Goal: Transaction & Acquisition: Purchase product/service

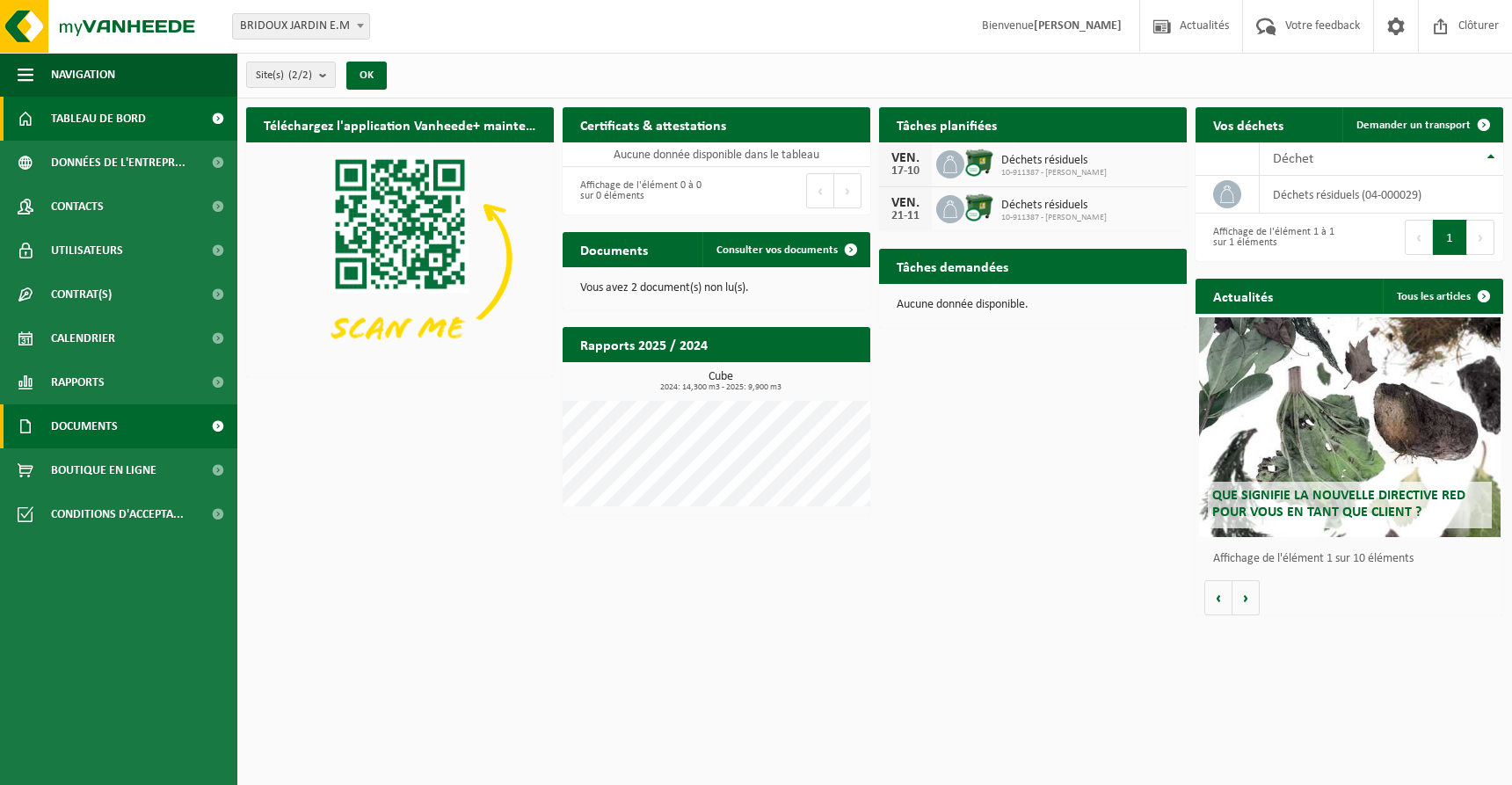
click at [139, 429] on link "Documents" at bounding box center [118, 426] width 237 height 44
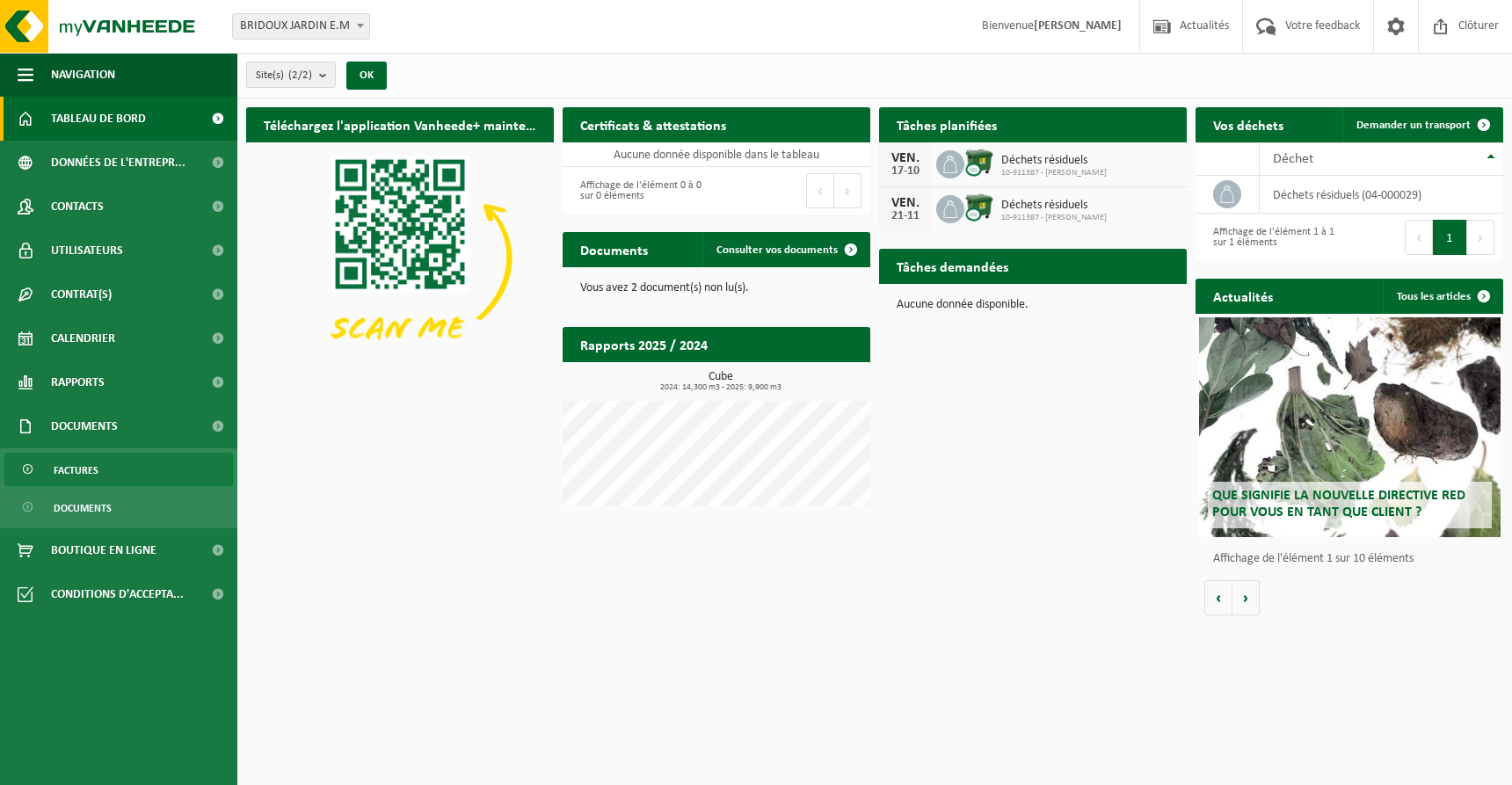
click at [141, 482] on link "Factures" at bounding box center [118, 469] width 228 height 33
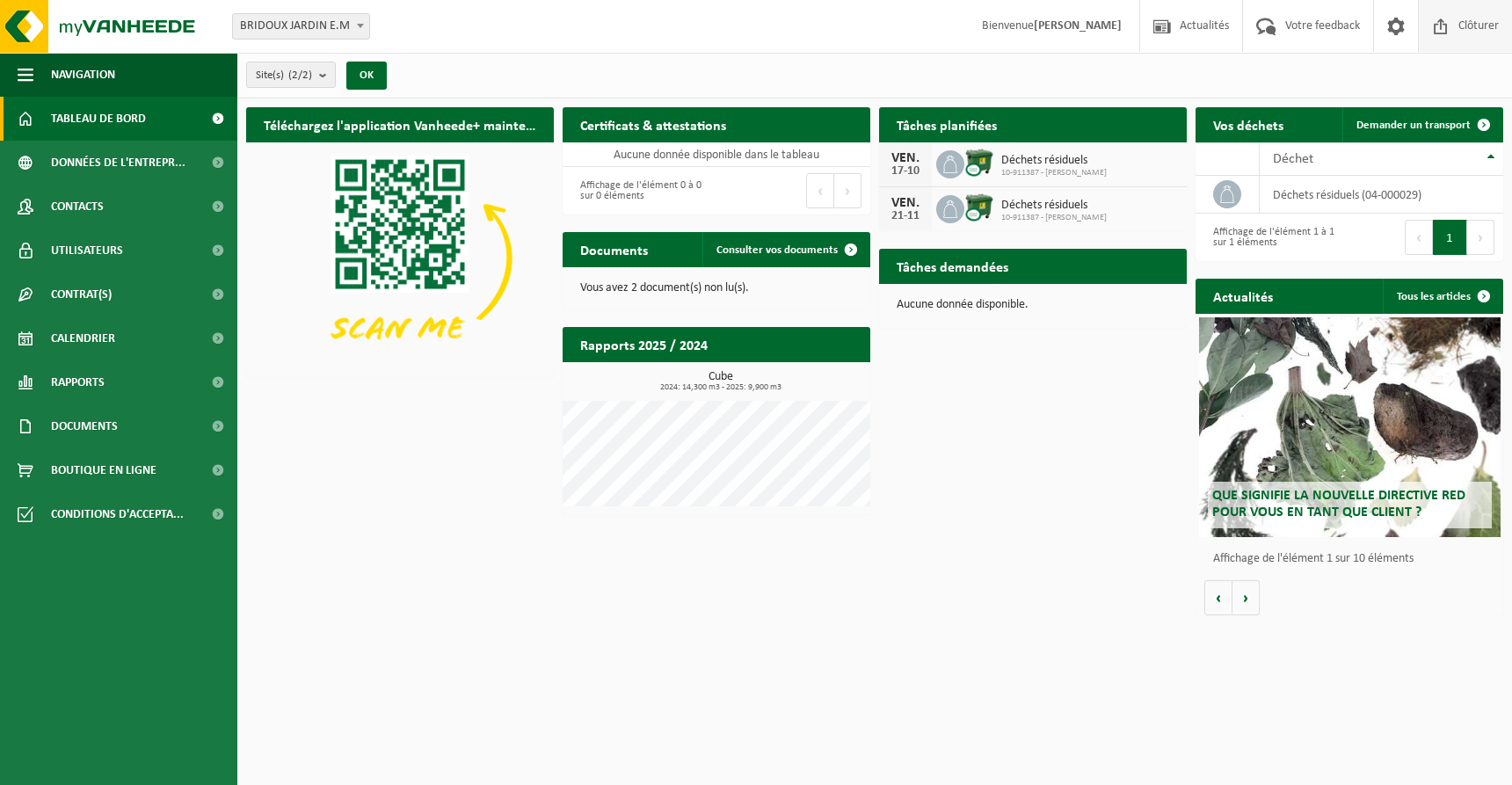
click at [1452, 37] on span at bounding box center [1440, 26] width 27 height 52
click at [761, 248] on span "Consulter vos documents" at bounding box center [776, 250] width 121 height 12
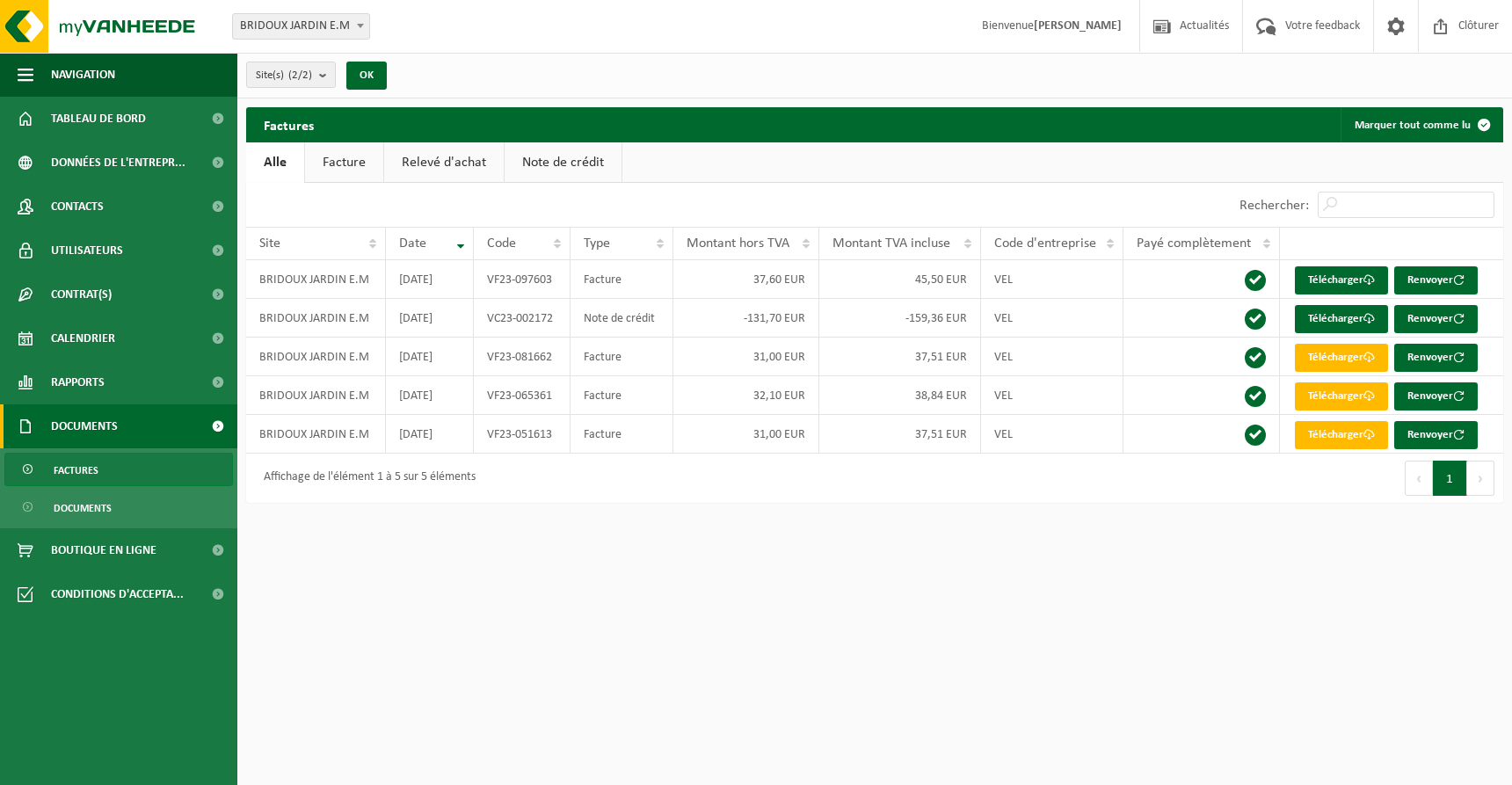
click at [355, 161] on link "Facture" at bounding box center [344, 162] width 79 height 40
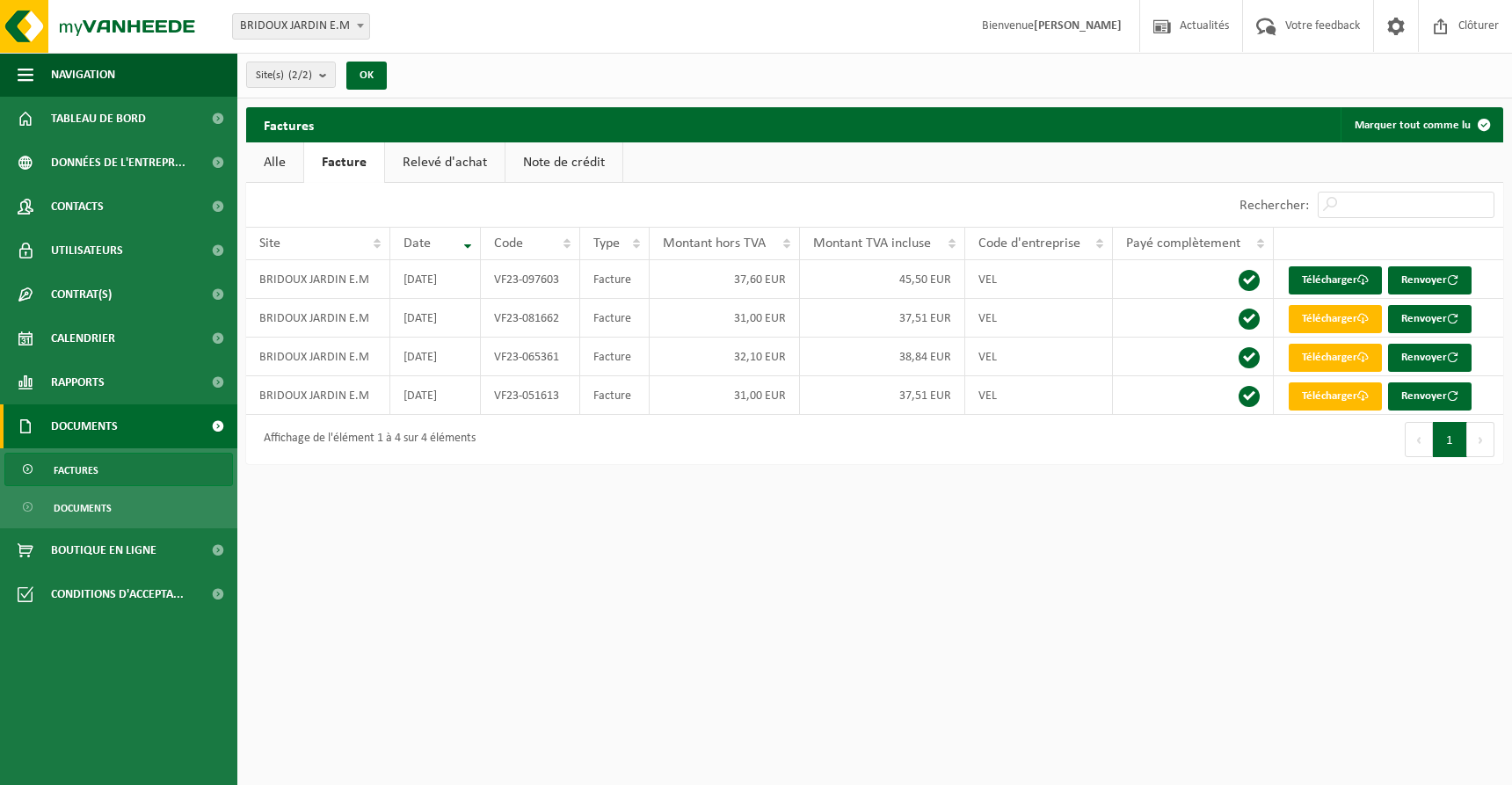
drag, startPoint x: 1469, startPoint y: 440, endPoint x: 1454, endPoint y: 438, distance: 15.1
click at [1469, 440] on button "Suivant" at bounding box center [1482, 440] width 28 height 35
click at [1421, 438] on button "Précédent" at bounding box center [1419, 440] width 29 height 35
click at [443, 164] on link "Relevé d'achat" at bounding box center [445, 162] width 120 height 40
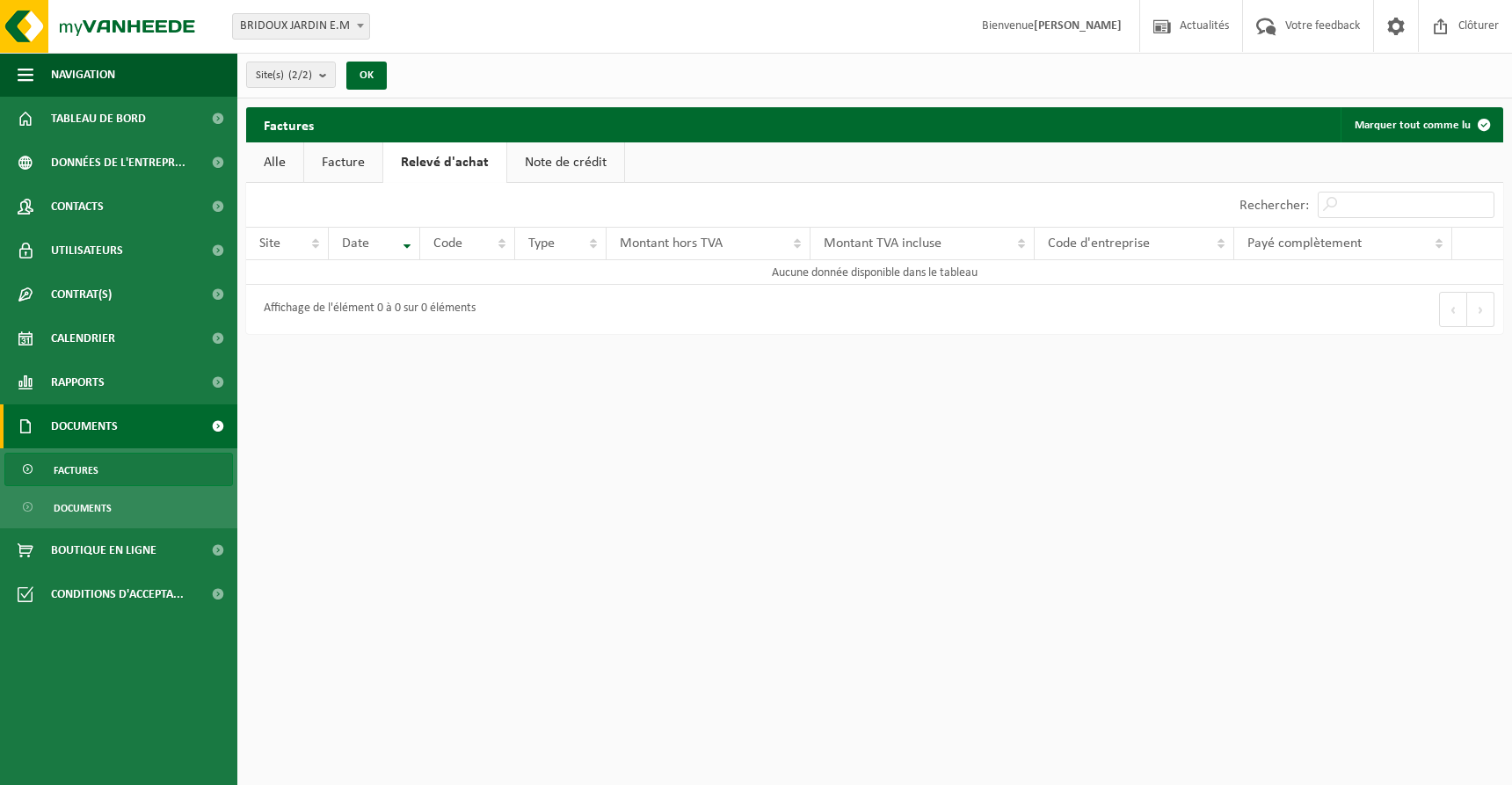
drag, startPoint x: 372, startPoint y: 157, endPoint x: 243, endPoint y: 146, distance: 129.5
click at [368, 156] on link "Facture" at bounding box center [343, 162] width 79 height 40
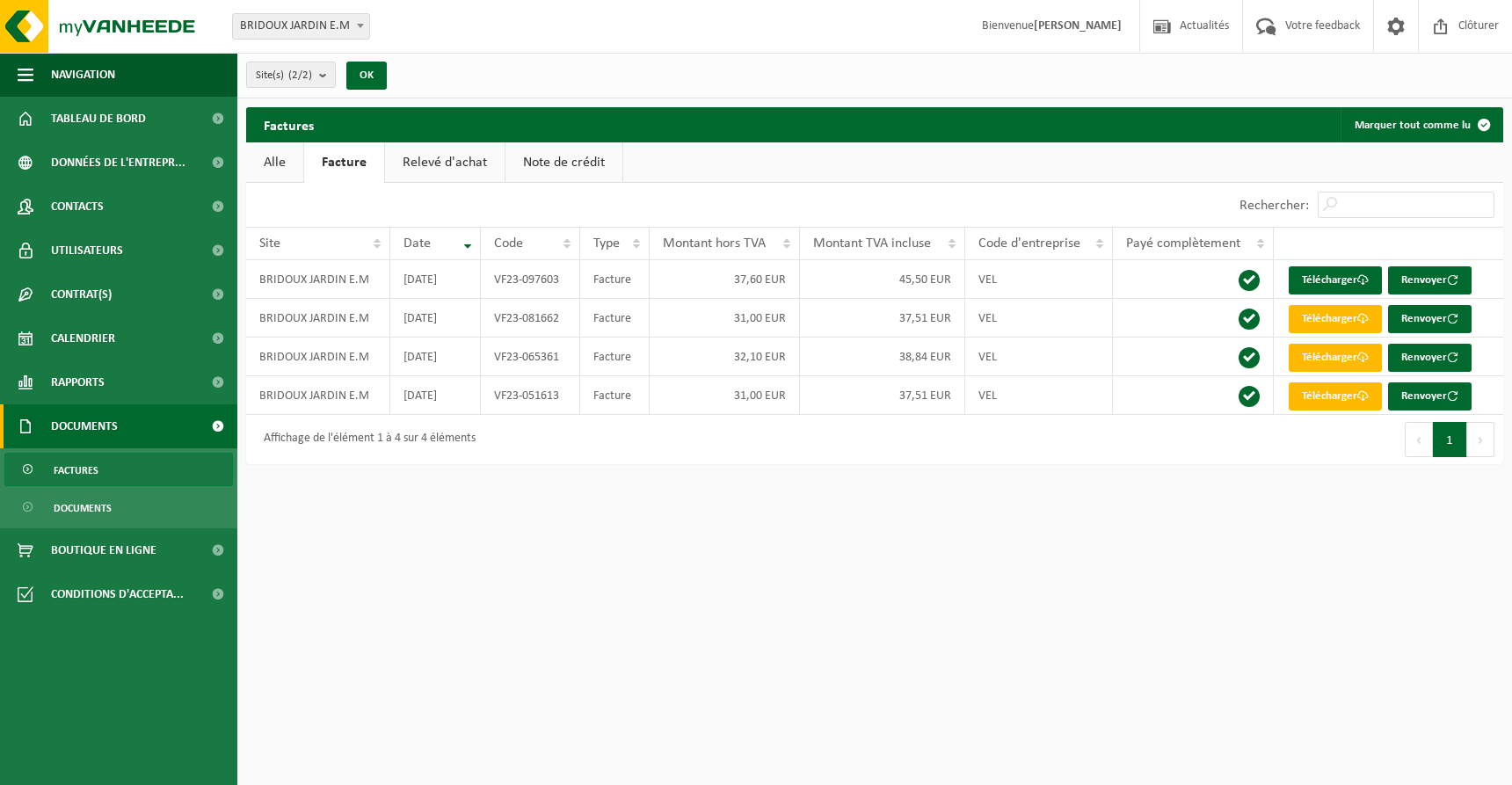
click at [278, 153] on link "Alle" at bounding box center [274, 162] width 57 height 40
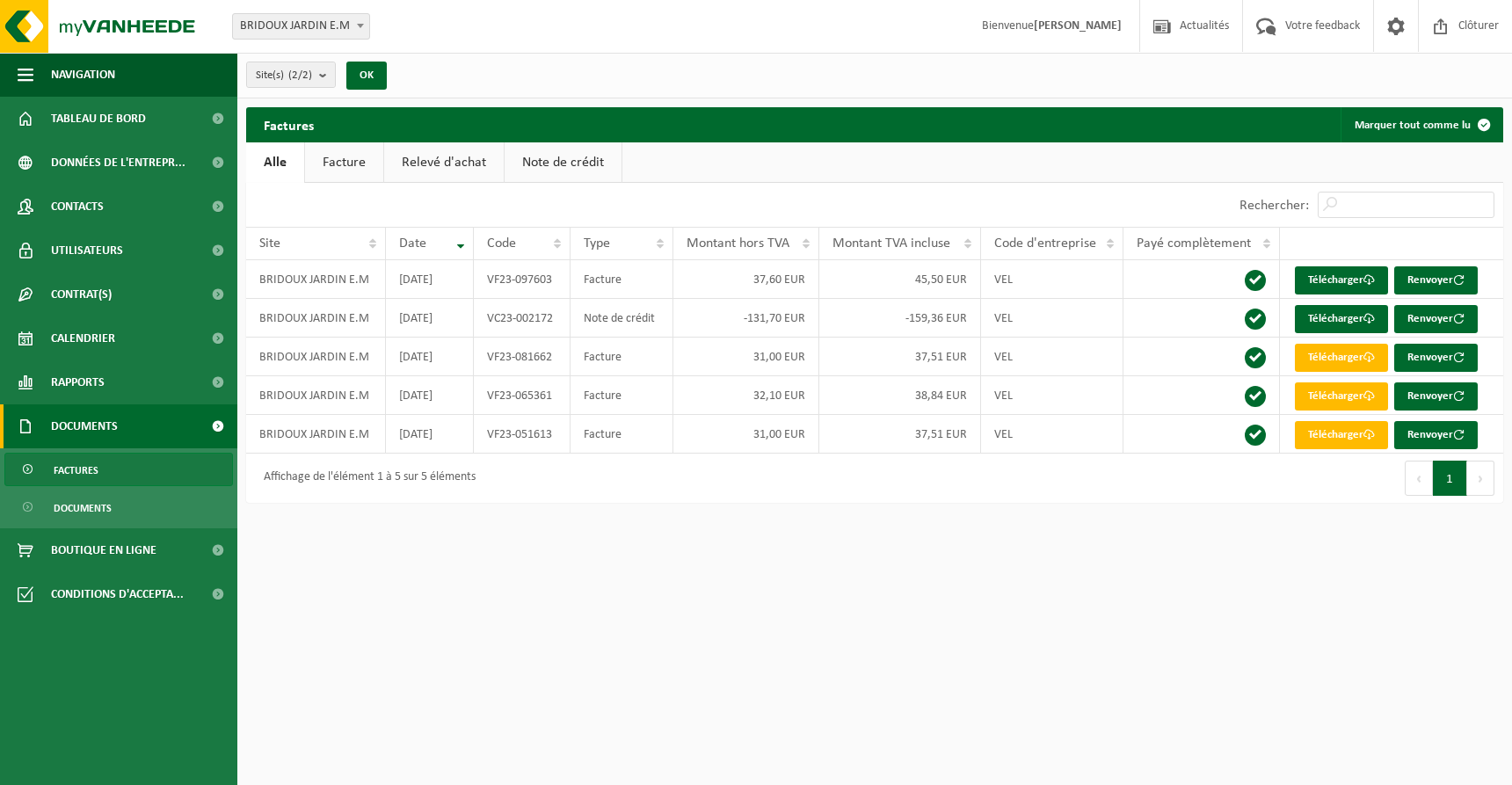
click at [91, 470] on span "Factures" at bounding box center [77, 470] width 45 height 33
click at [91, 470] on span "Factures" at bounding box center [77, 470] width 45 height 33
click at [1393, 125] on button "Marquer tout comme lu" at bounding box center [1421, 125] width 161 height 35
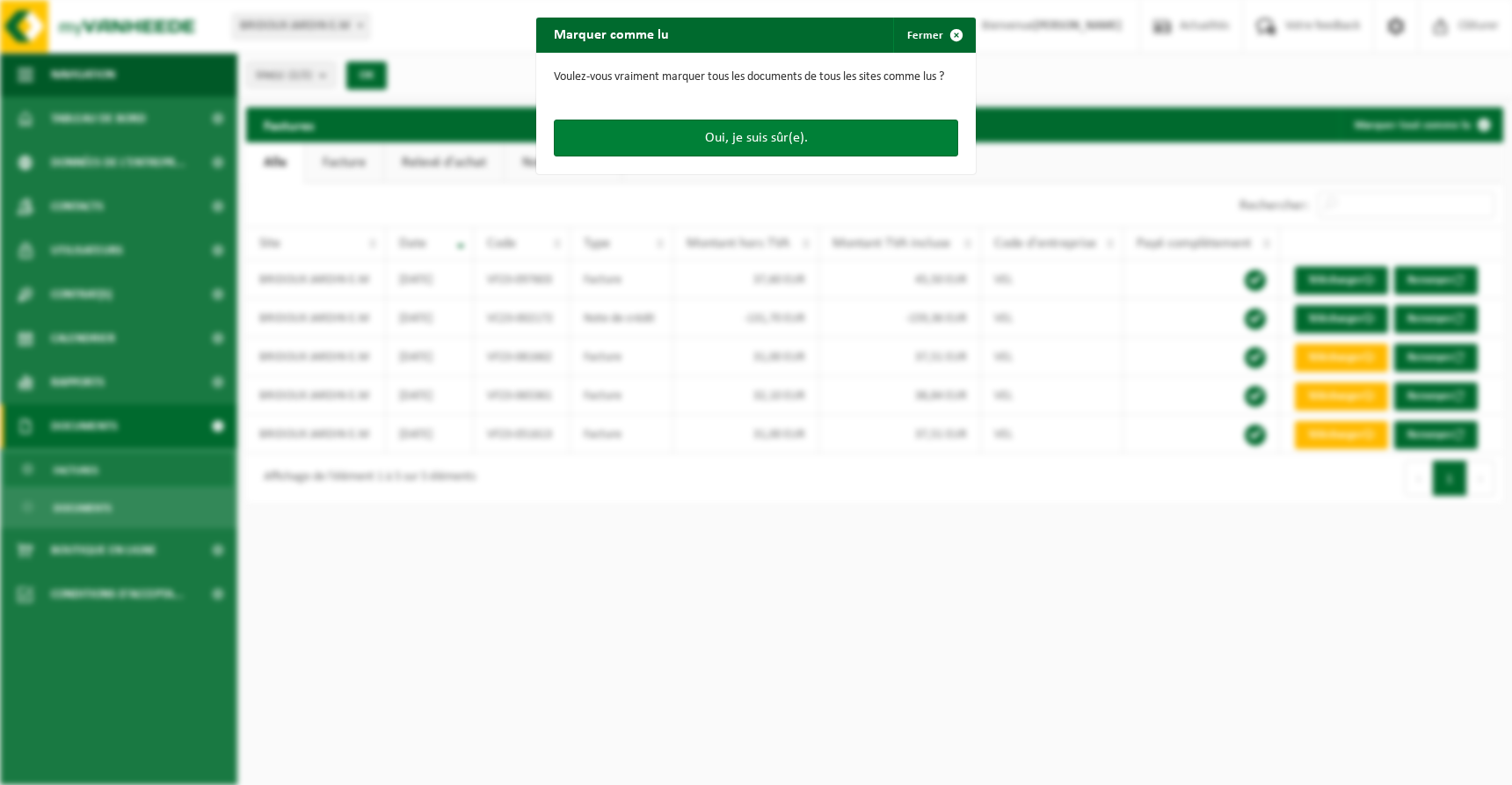
click at [789, 137] on button "Oui, je suis sûr(e)." at bounding box center [756, 139] width 404 height 37
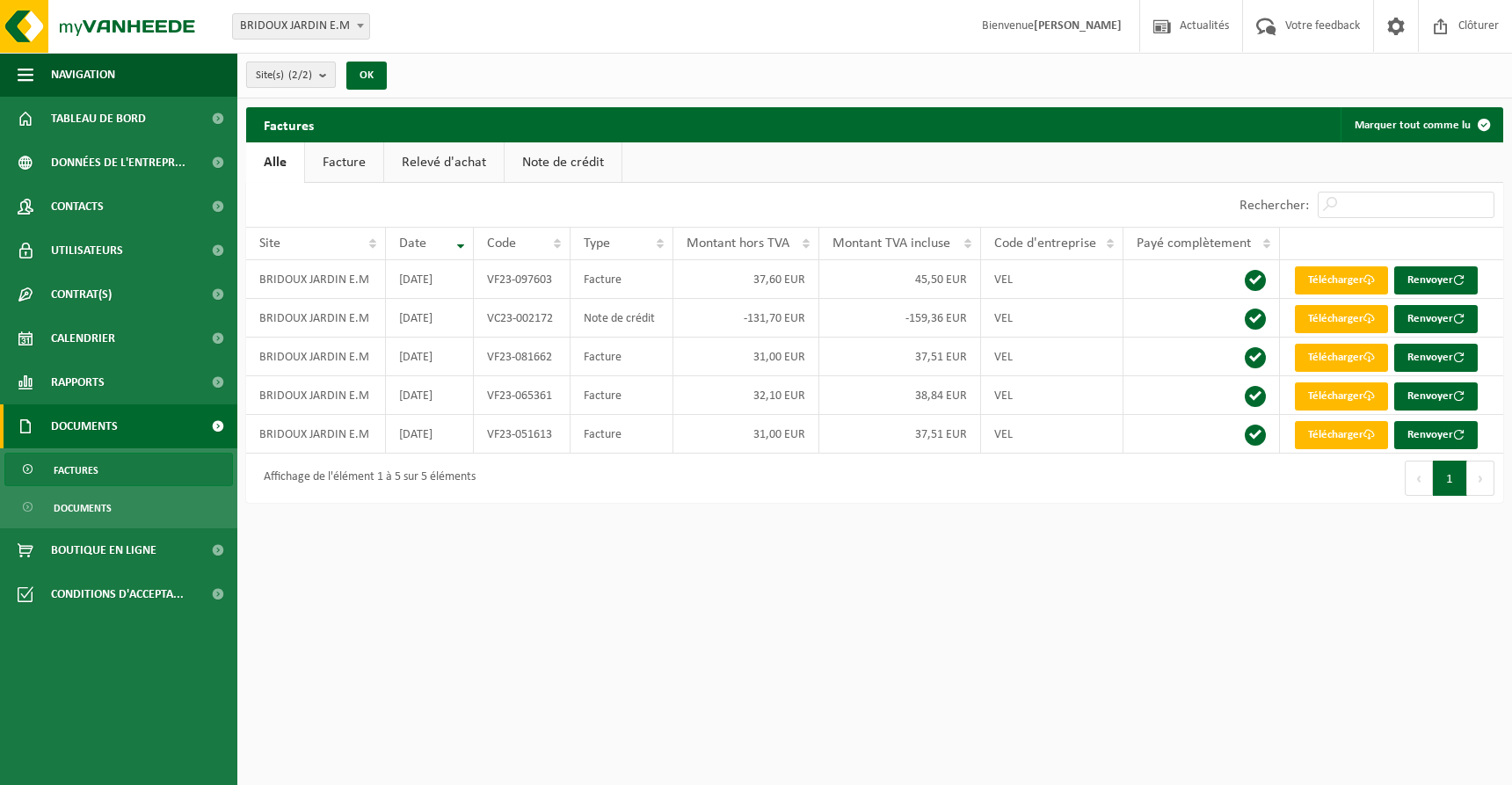
click at [333, 79] on b "submit" at bounding box center [327, 74] width 16 height 25
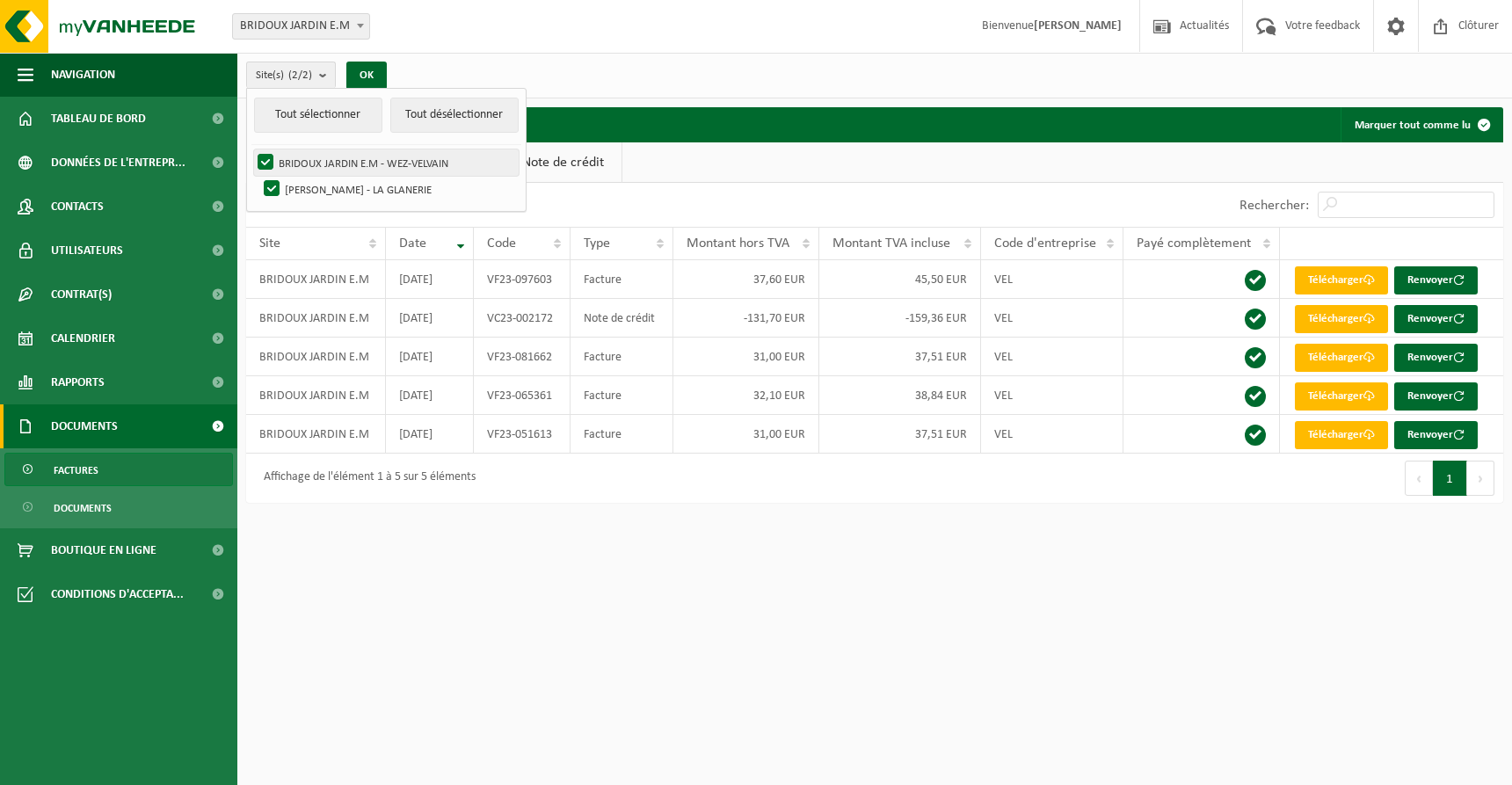
click at [276, 163] on label "BRIDOUX JARDIN E.M - WEZ-VELVAIN" at bounding box center [386, 162] width 265 height 27
click at [252, 150] on input "BRIDOUX JARDIN E.M - WEZ-VELVAIN" at bounding box center [251, 149] width 1 height 1
checkbox input "false"
click at [535, 542] on div "Site: BRIDOUX JARDIN E.M BRIDOUX ANTON E.M BRIDOUX JARDIN E.M Bienvenue ANTON B…" at bounding box center [756, 392] width 1512 height 785
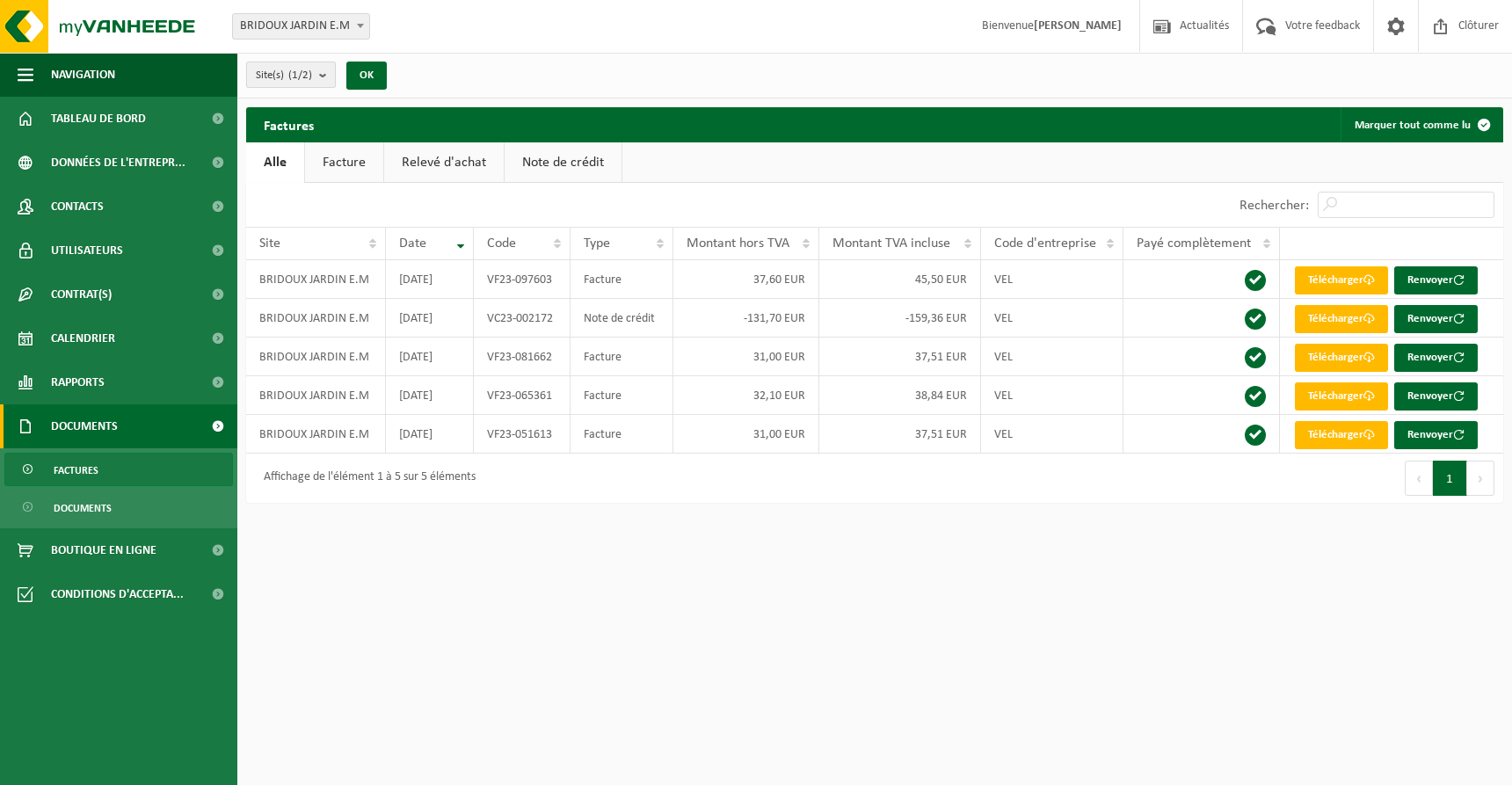
click at [311, 69] on span "Site(s) (1/2)" at bounding box center [283, 75] width 56 height 27
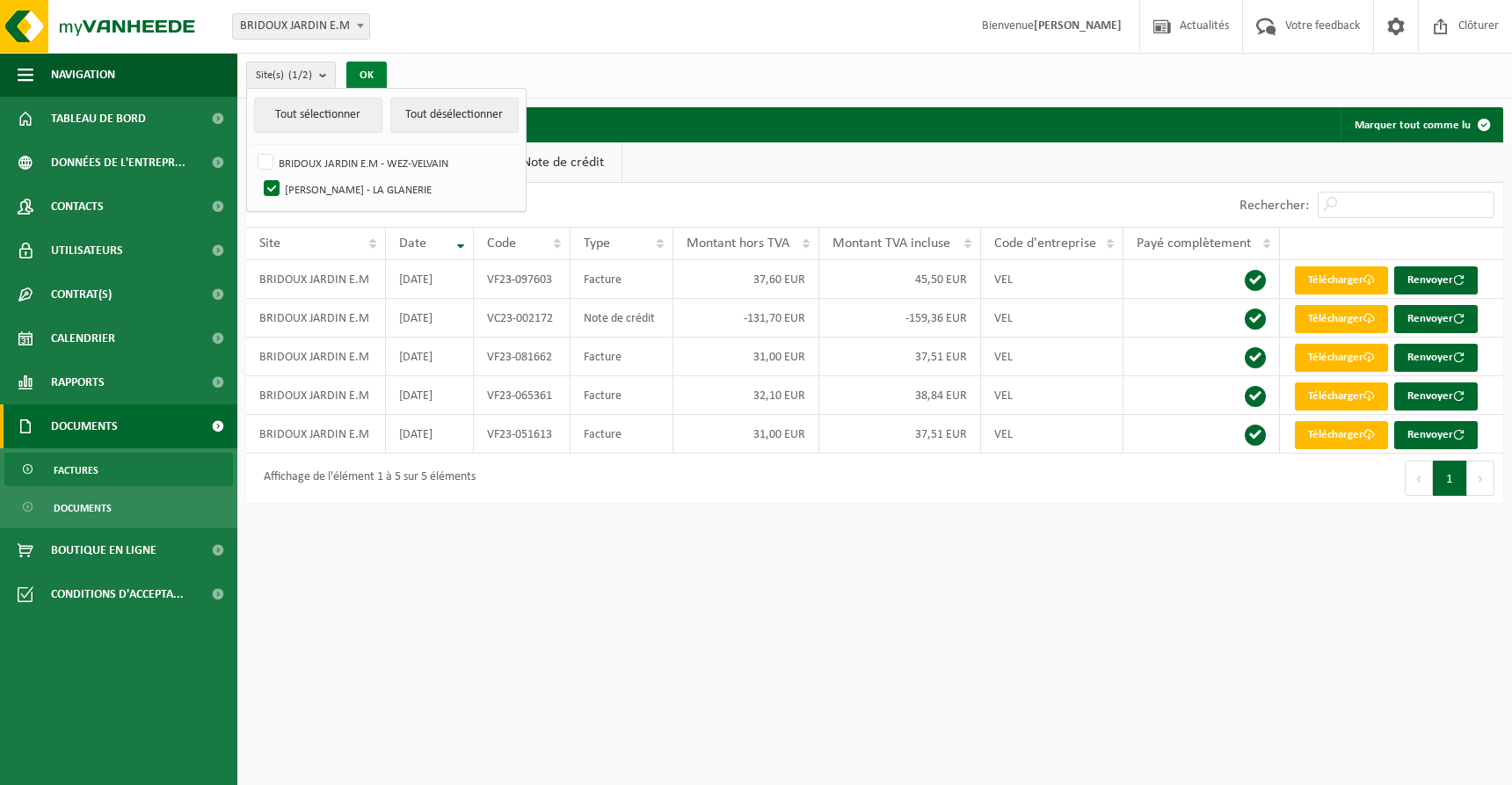
click at [360, 71] on button "OK" at bounding box center [366, 76] width 40 height 29
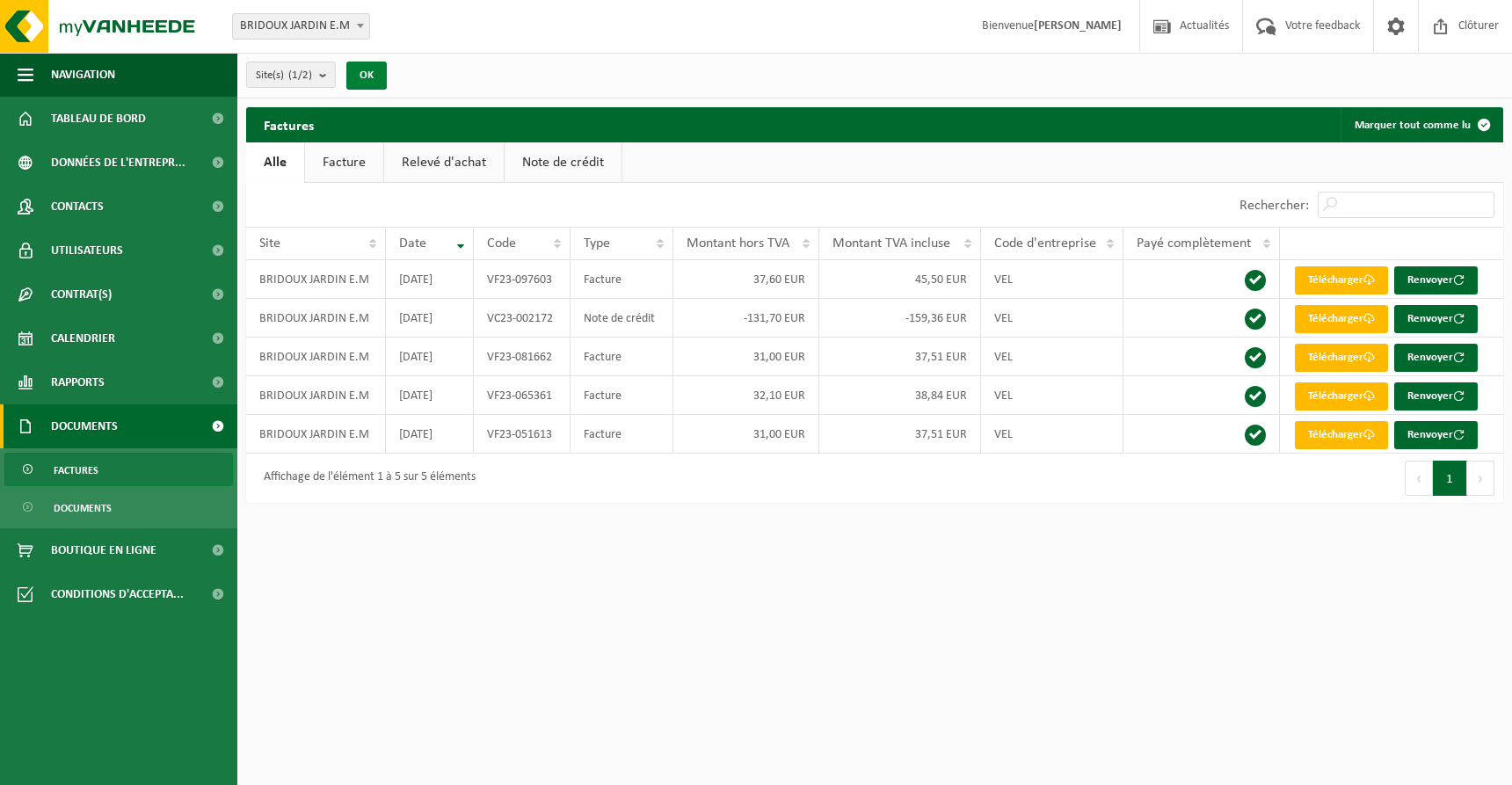
click at [366, 74] on button "OK" at bounding box center [366, 76] width 40 height 29
click at [378, 81] on button "OK" at bounding box center [366, 76] width 40 height 29
click at [381, 79] on button "OK" at bounding box center [366, 76] width 40 height 29
click at [380, 79] on button "OK" at bounding box center [366, 76] width 40 height 29
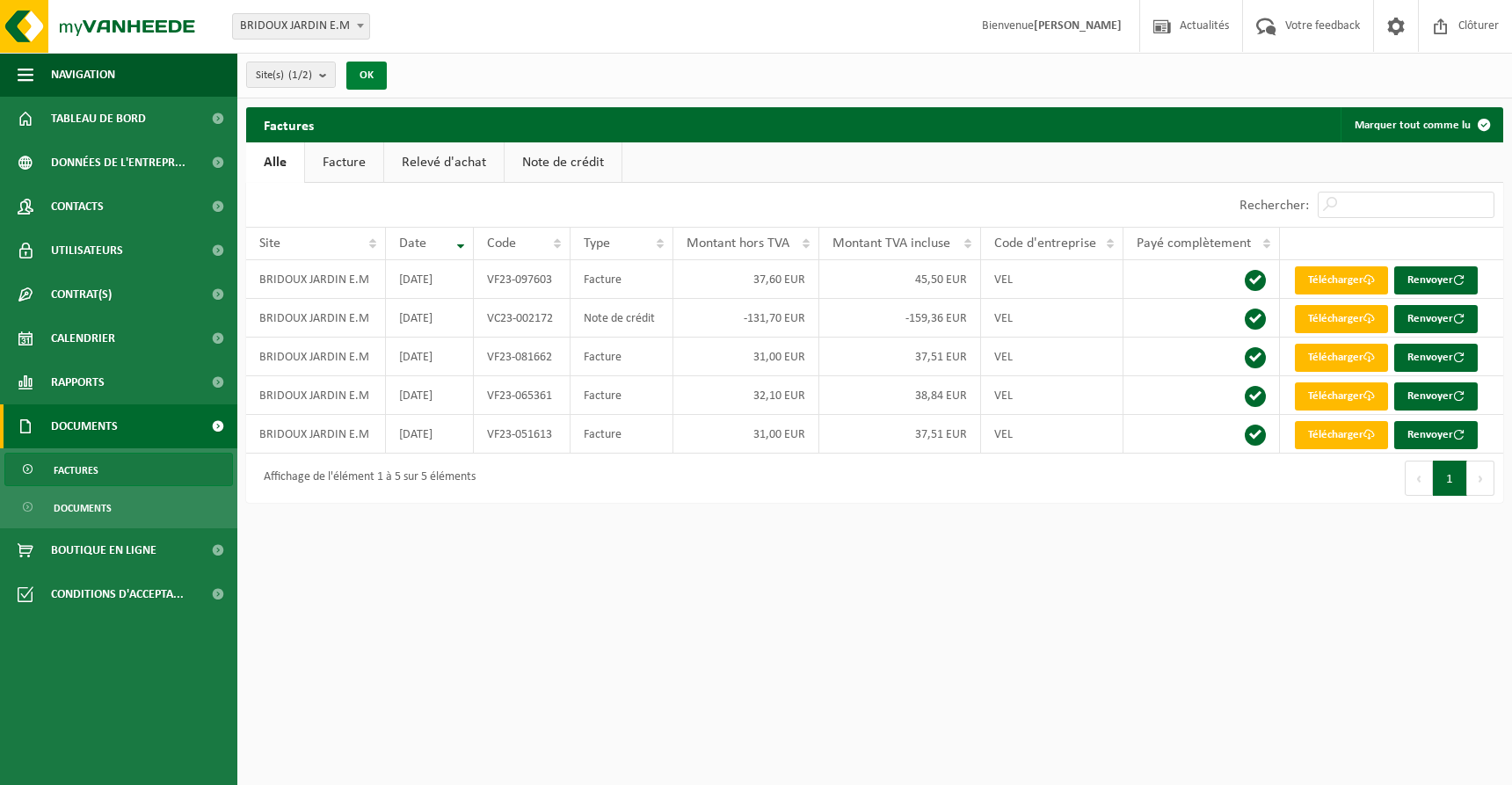
click at [381, 79] on button "OK" at bounding box center [366, 76] width 40 height 29
click at [381, 80] on button "OK" at bounding box center [366, 76] width 40 height 29
click at [318, 68] on button "Site(s) (1/2)" at bounding box center [290, 75] width 90 height 27
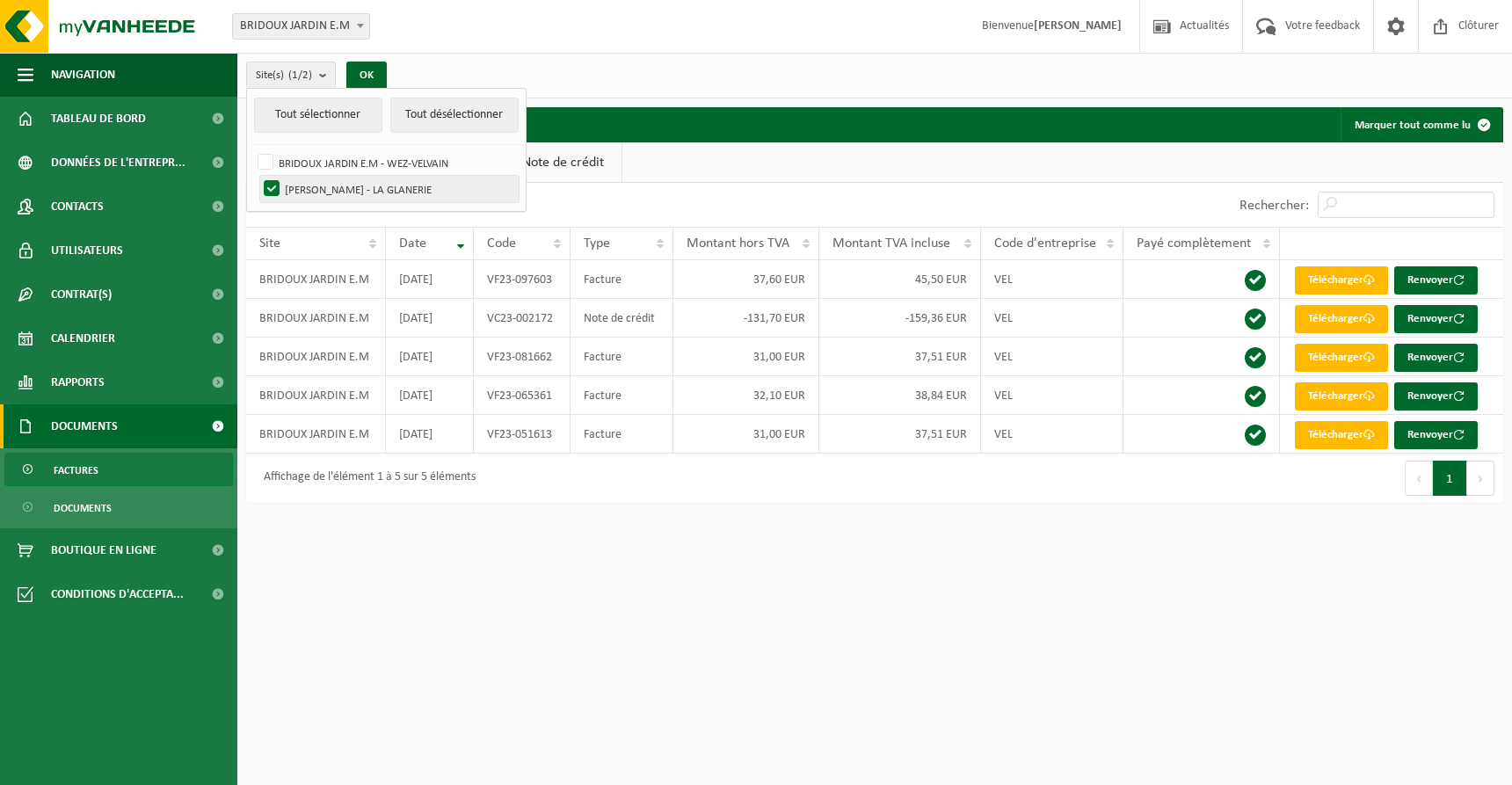
click at [274, 186] on label "BRIDOUX ANTON E.M - LA GLANERIE" at bounding box center [390, 189] width 259 height 27
click at [258, 176] on input "BRIDOUX ANTON E.M - LA GLANERIE" at bounding box center [257, 175] width 1 height 1
checkbox input "false"
click at [265, 165] on label "BRIDOUX JARDIN E.M - WEZ-VELVAIN" at bounding box center [386, 162] width 265 height 27
click at [252, 150] on input "BRIDOUX JARDIN E.M - WEZ-VELVAIN" at bounding box center [251, 149] width 1 height 1
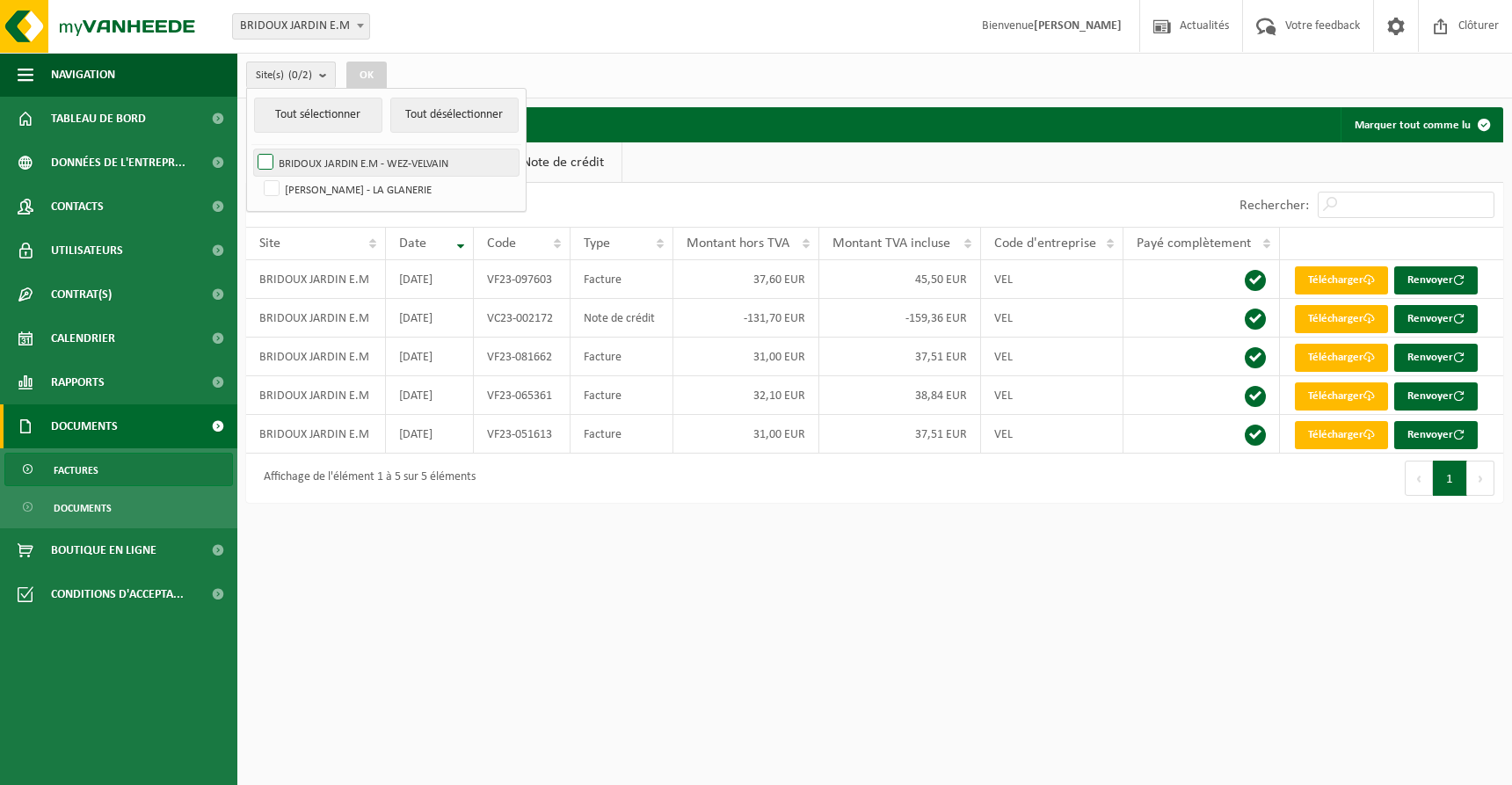
checkbox input "true"
click at [304, 128] on button "Tout sélectionner" at bounding box center [318, 115] width 128 height 35
click at [277, 186] on label "BRIDOUX ANTON E.M - LA GLANERIE" at bounding box center [390, 189] width 259 height 27
click at [258, 176] on input "BRIDOUX ANTON E.M - LA GLANERIE" at bounding box center [257, 175] width 1 height 1
checkbox input "false"
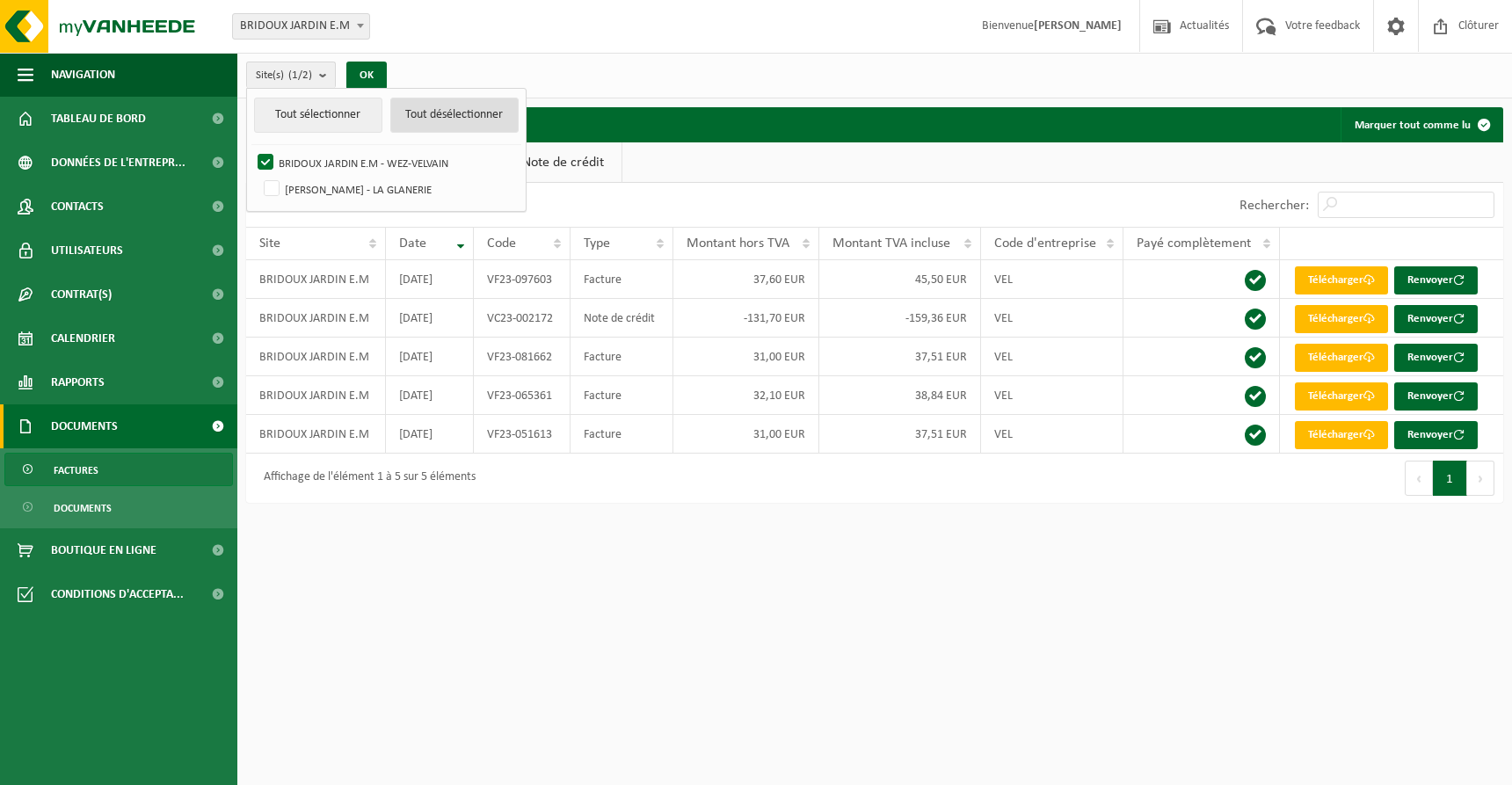
click at [445, 117] on button "Tout désélectionner" at bounding box center [454, 115] width 128 height 35
click at [266, 165] on label "BRIDOUX JARDIN E.M - WEZ-VELVAIN" at bounding box center [386, 162] width 265 height 27
click at [252, 150] on input "BRIDOUX JARDIN E.M - WEZ-VELVAIN" at bounding box center [251, 149] width 1 height 1
checkbox input "true"
click at [366, 68] on button "OK" at bounding box center [366, 76] width 40 height 29
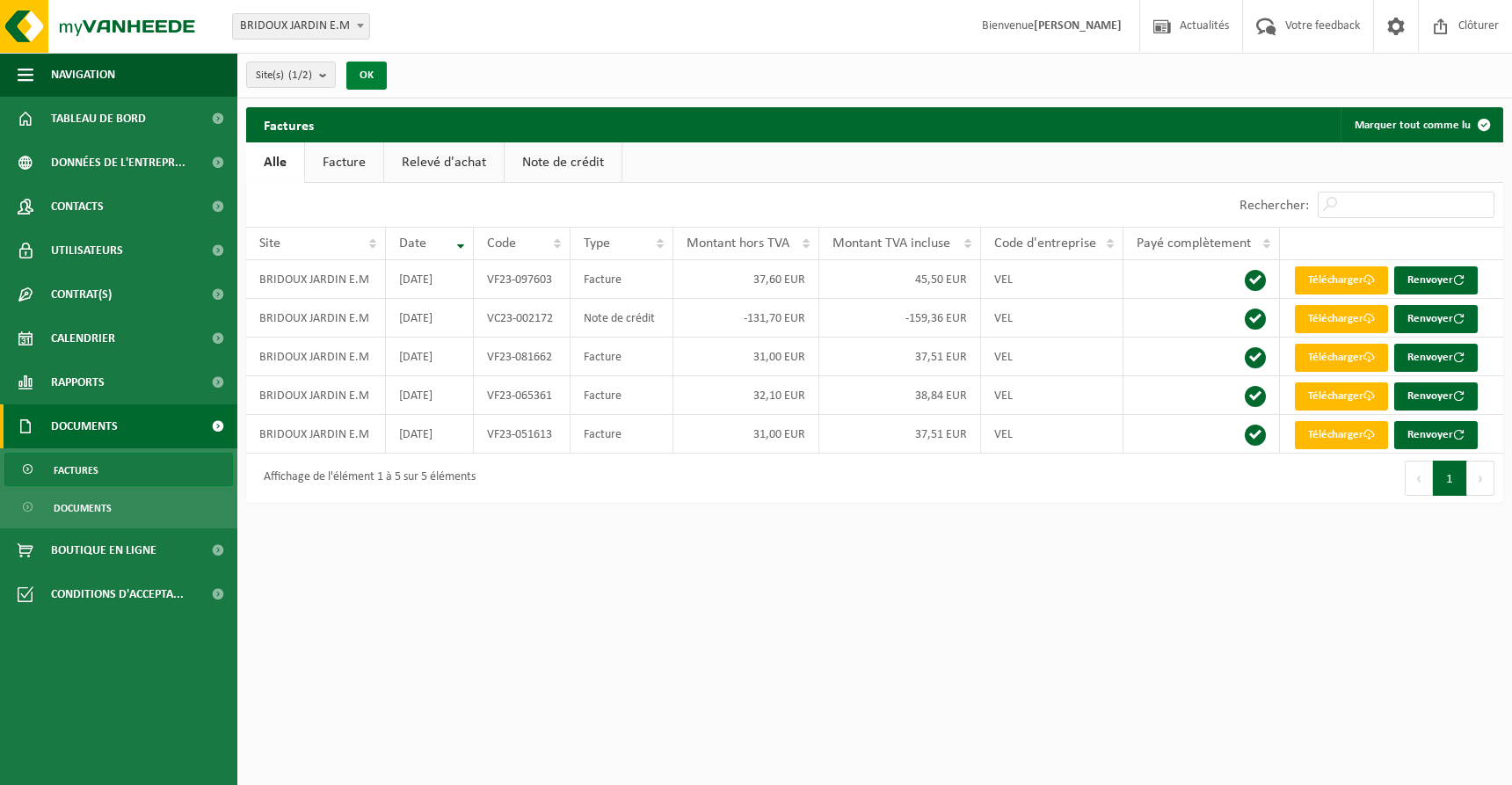
click at [364, 73] on button "OK" at bounding box center [366, 76] width 40 height 29
click at [317, 74] on button "Site(s) (1/2)" at bounding box center [290, 75] width 90 height 27
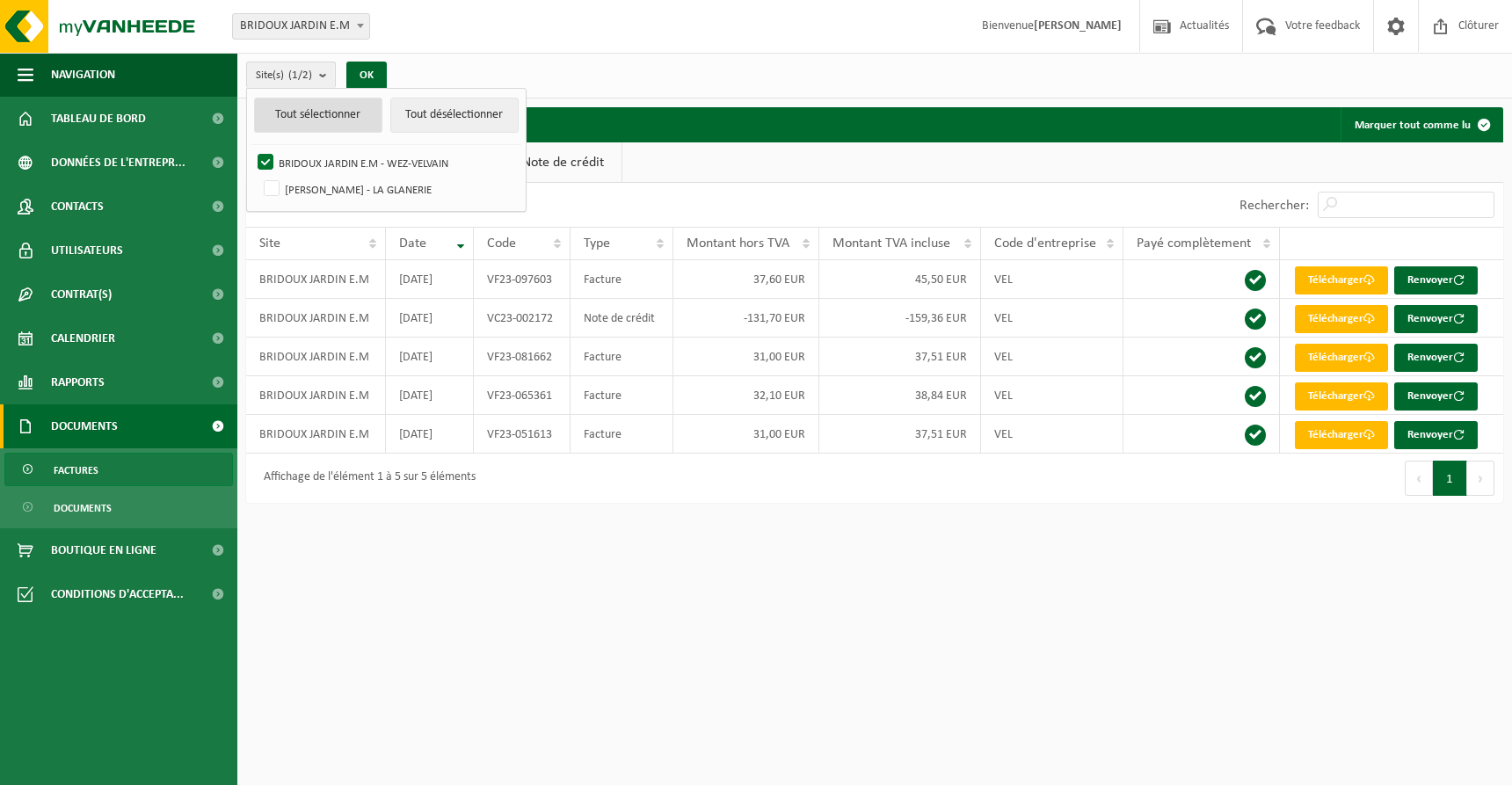
click at [288, 112] on button "Tout sélectionner" at bounding box center [318, 115] width 128 height 35
checkbox input "true"
click at [379, 76] on button "OK" at bounding box center [366, 76] width 40 height 29
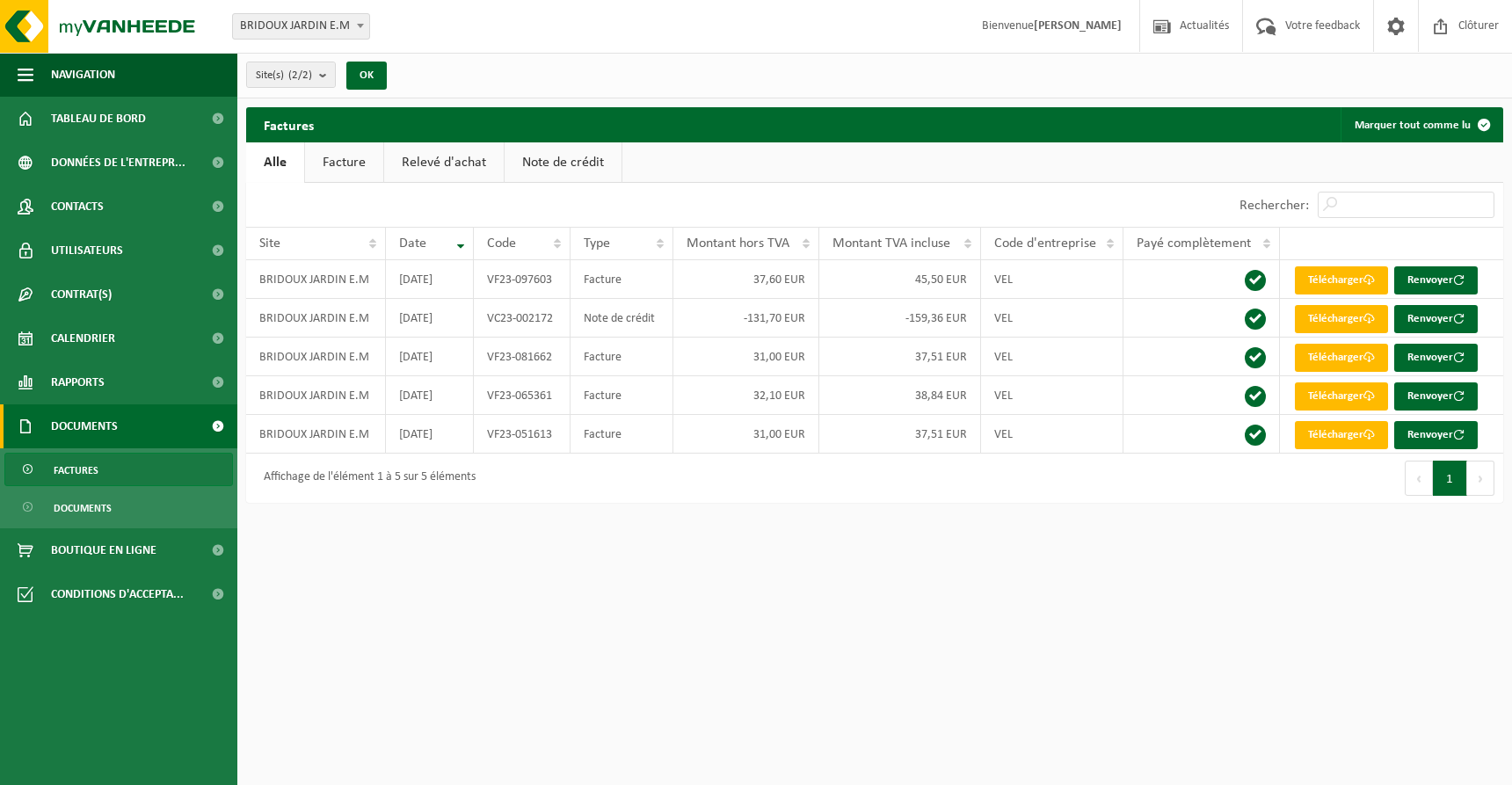
click at [462, 74] on div "Site(s) (2/2) Tout sélectionner Tout désélectionner BRIDOUX JARDIN E.M - WEZ-VE…" at bounding box center [875, 76] width 1275 height 45
click at [123, 286] on link "Contrat(s)" at bounding box center [118, 294] width 237 height 44
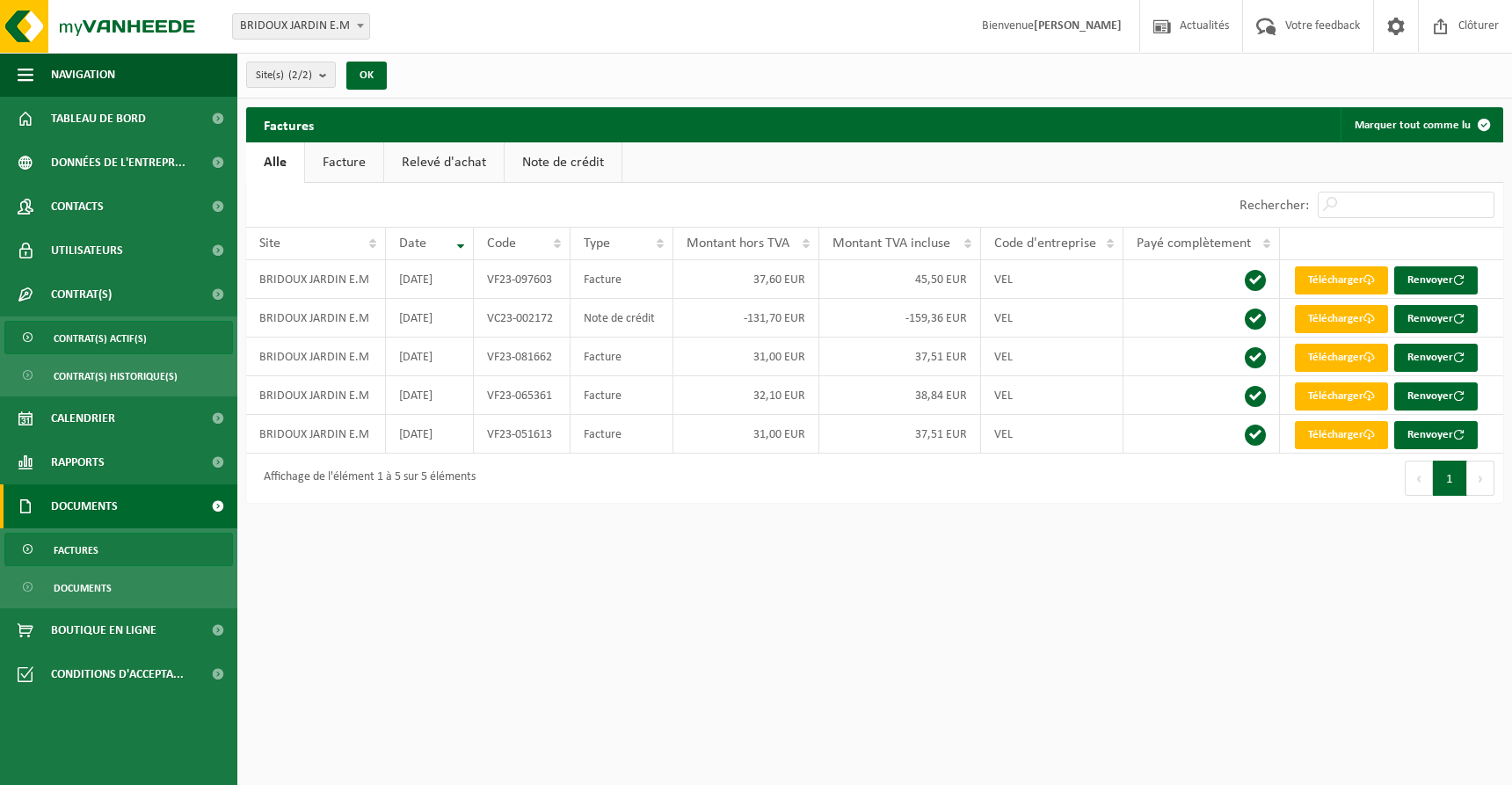
click at [118, 344] on span "Contrat(s) actif(s)" at bounding box center [100, 338] width 93 height 33
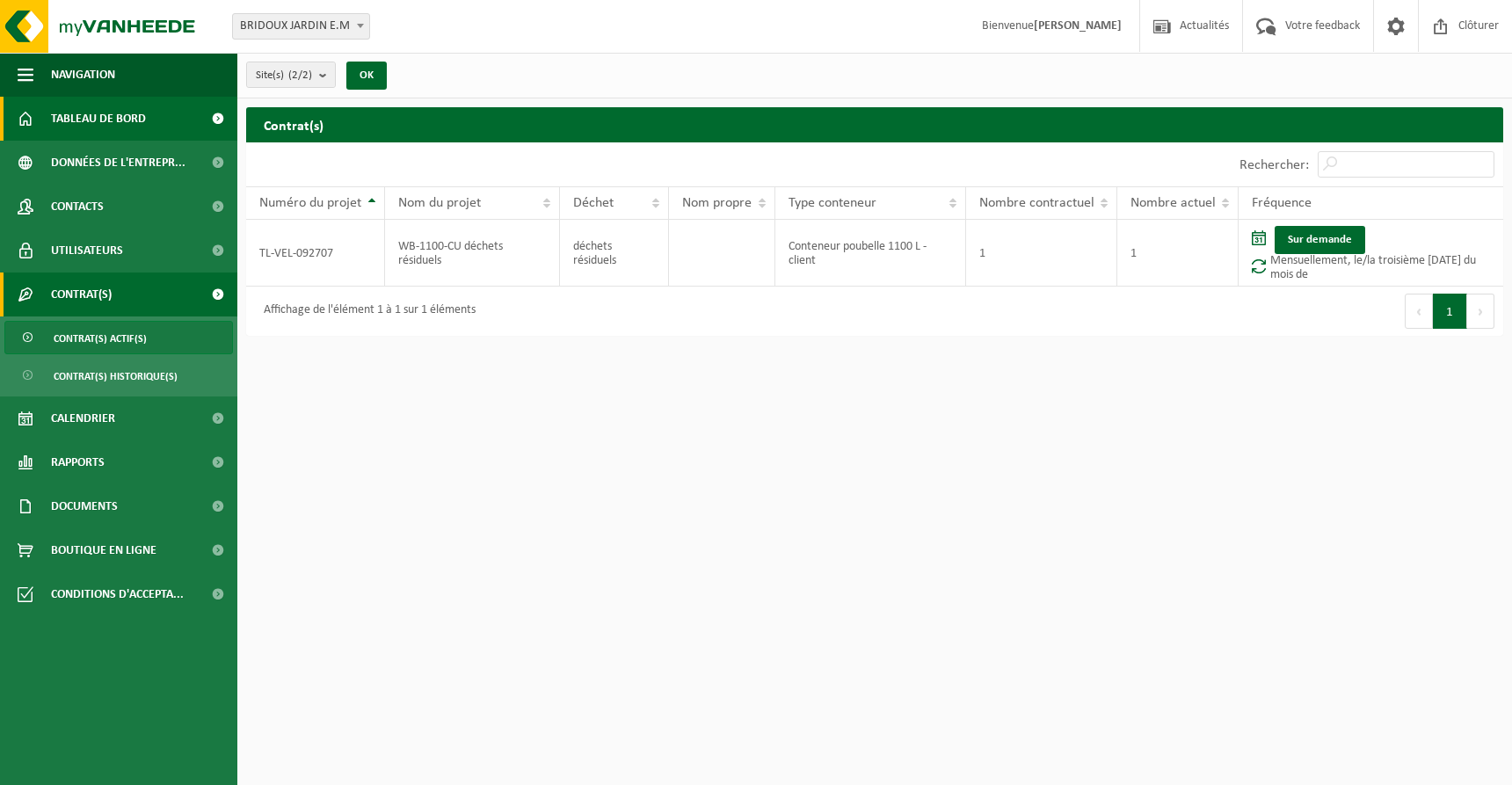
click at [133, 122] on span "Tableau de bord" at bounding box center [98, 118] width 95 height 44
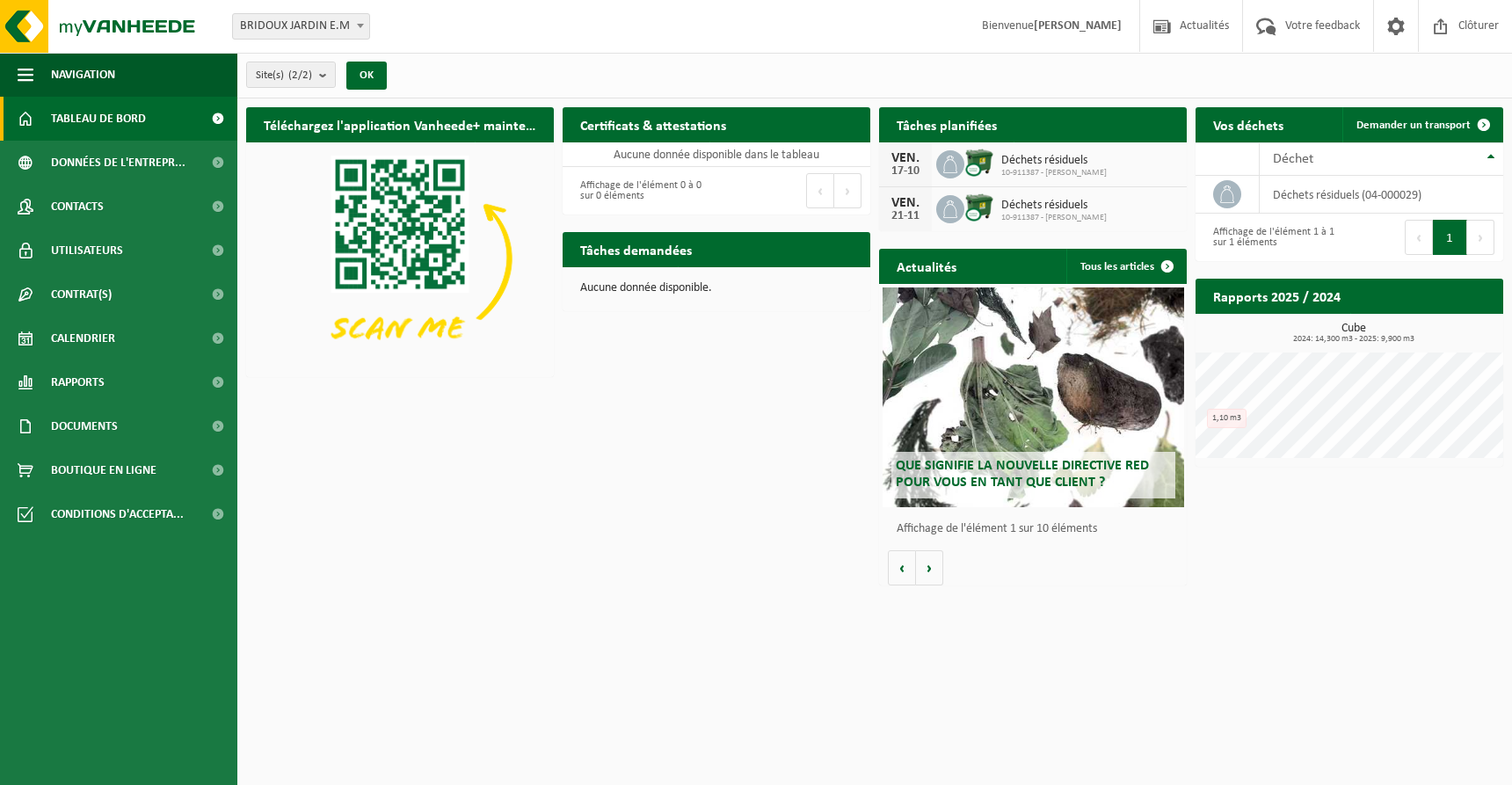
click at [952, 490] on h2 "Que signifie la nouvelle directive RED pour vous en tant que client ?" at bounding box center [1033, 474] width 284 height 45
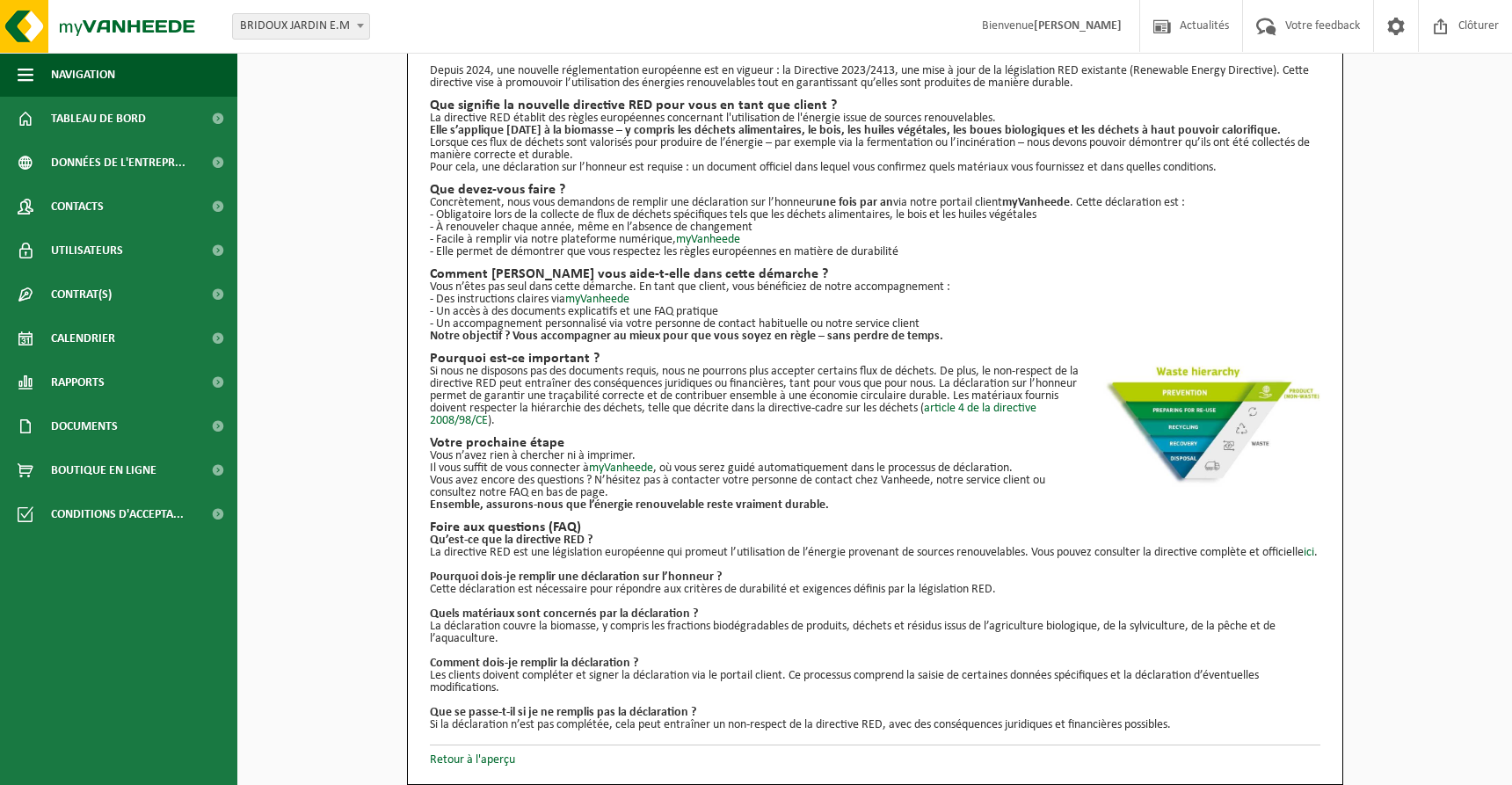
scroll to position [81, 0]
click at [180, 482] on link "Boutique en ligne" at bounding box center [118, 470] width 237 height 44
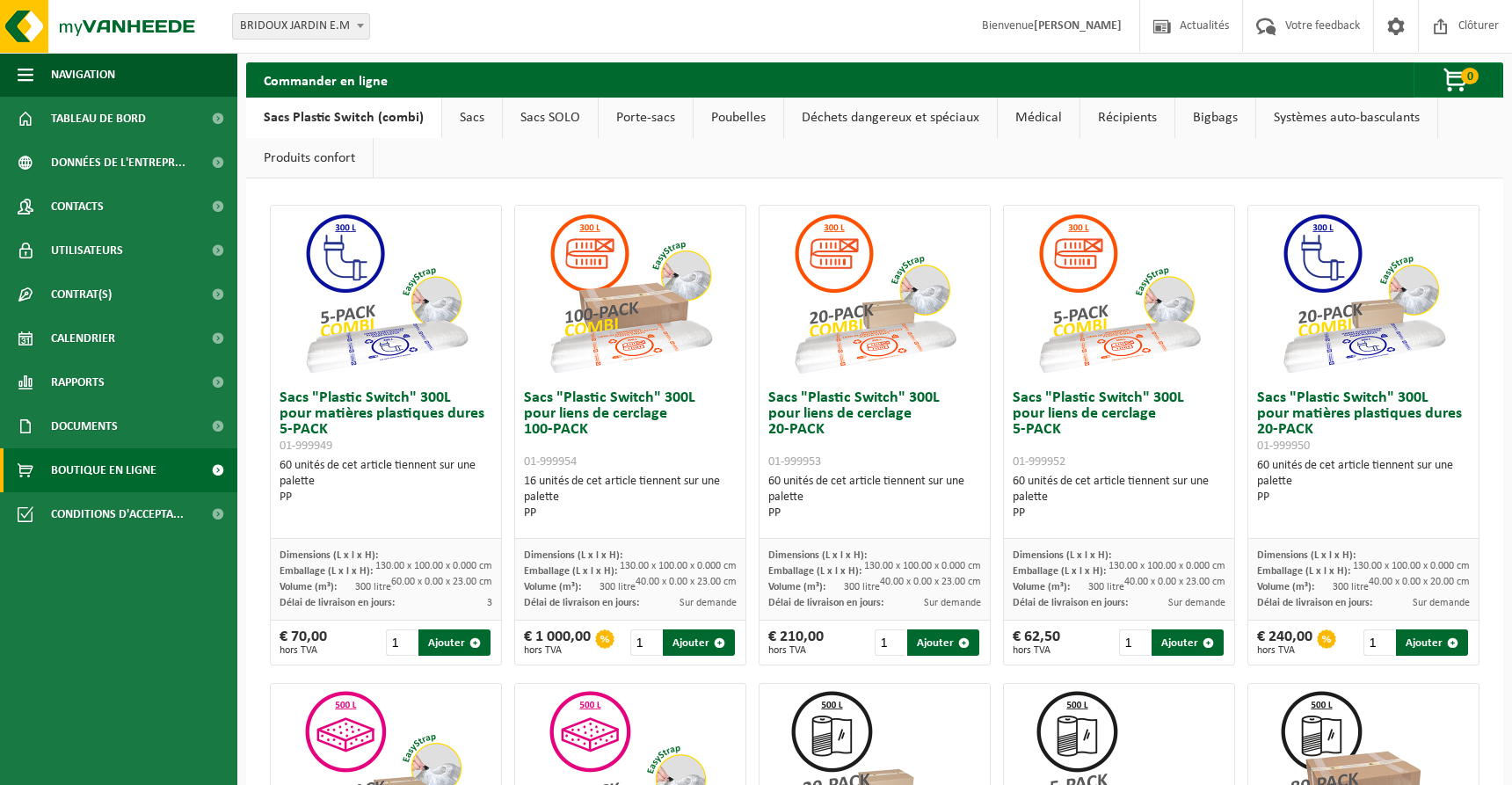
click at [480, 105] on link "Sacs" at bounding box center [472, 117] width 60 height 40
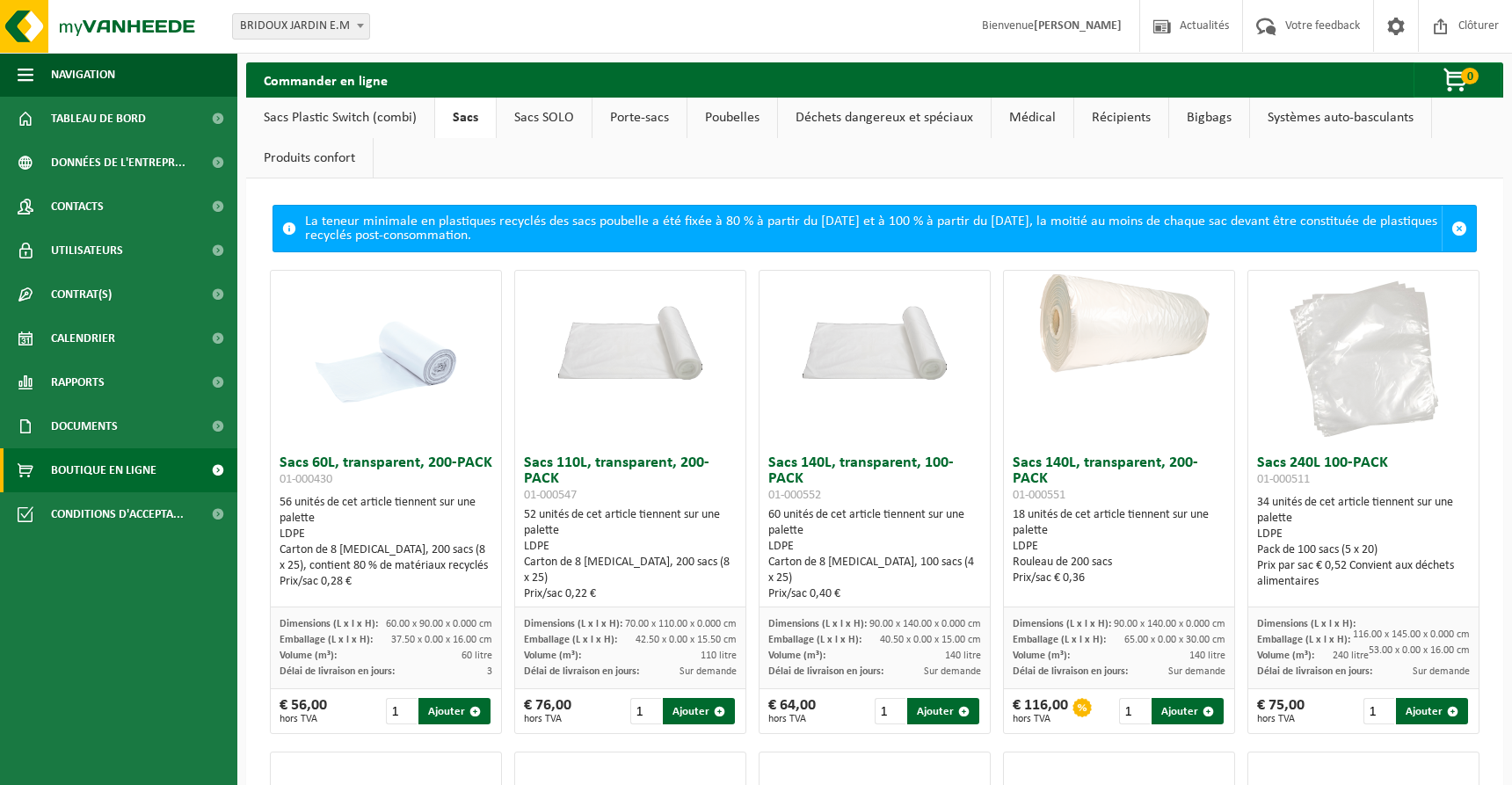
click at [558, 110] on link "Sacs SOLO" at bounding box center [544, 117] width 95 height 40
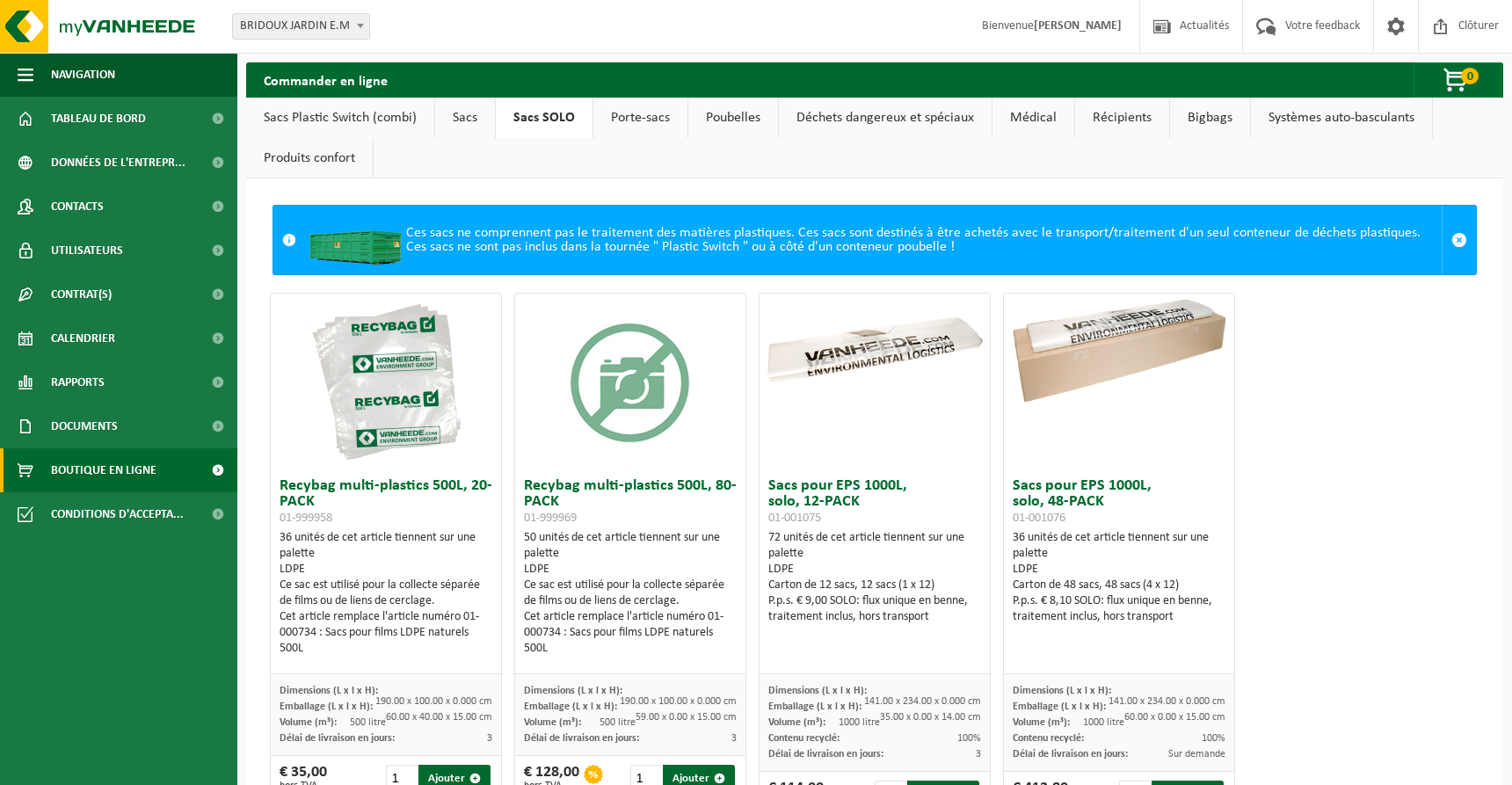
click at [619, 120] on link "Porte-sacs" at bounding box center [640, 117] width 94 height 40
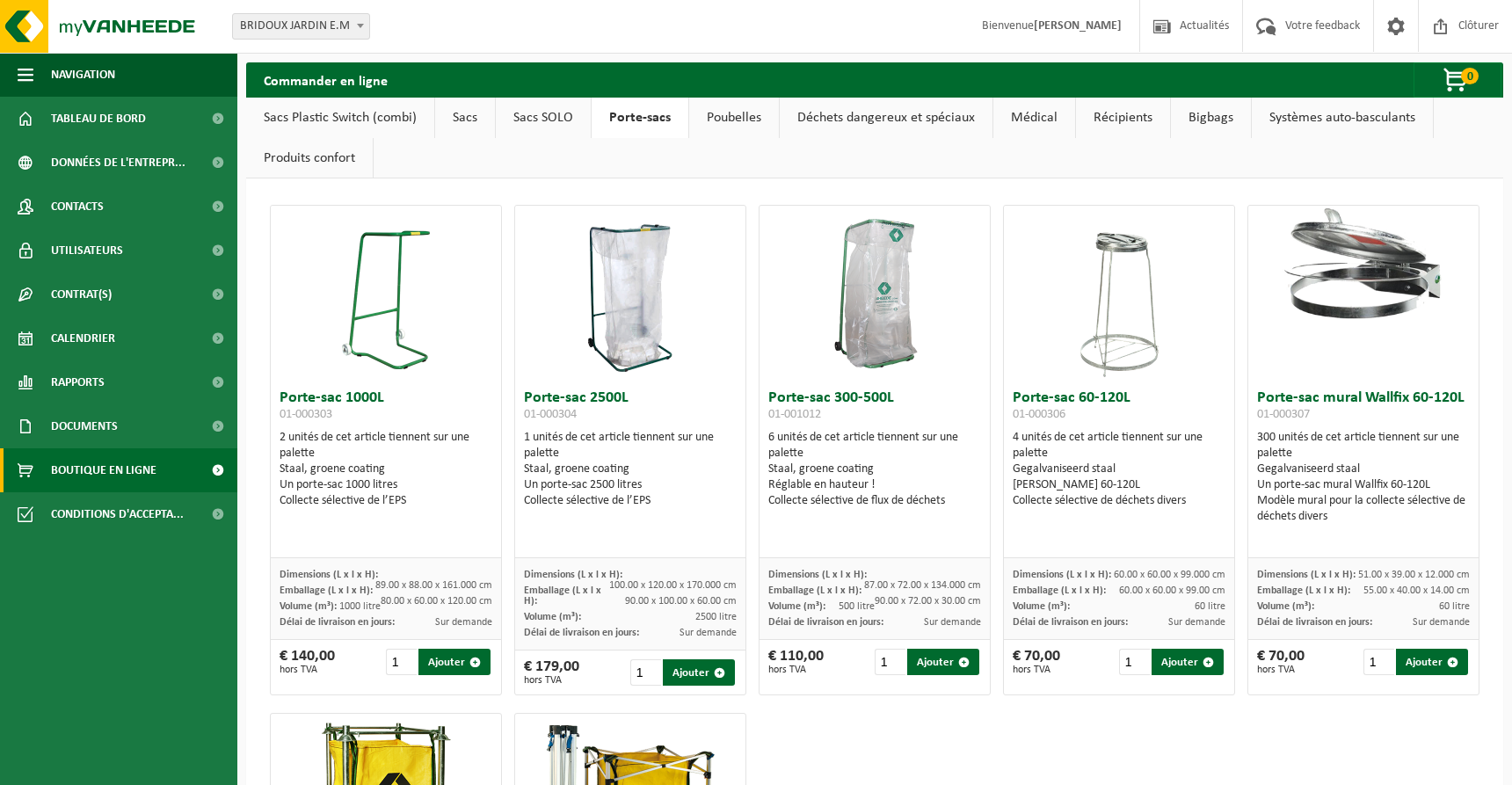
click at [1216, 117] on link "Bigbags" at bounding box center [1210, 117] width 80 height 40
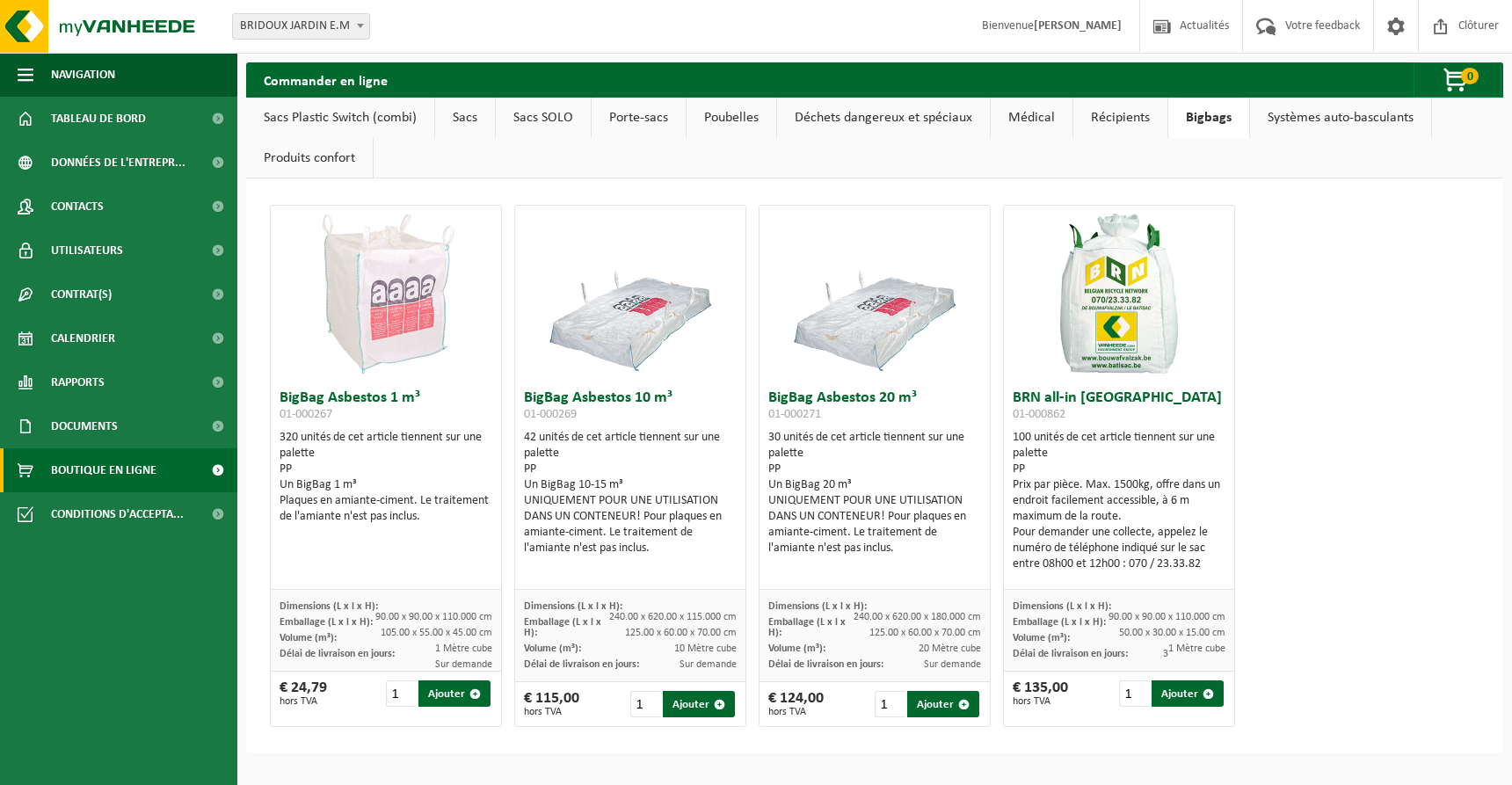
click at [1338, 109] on link "Systèmes auto-basculants" at bounding box center [1341, 117] width 181 height 40
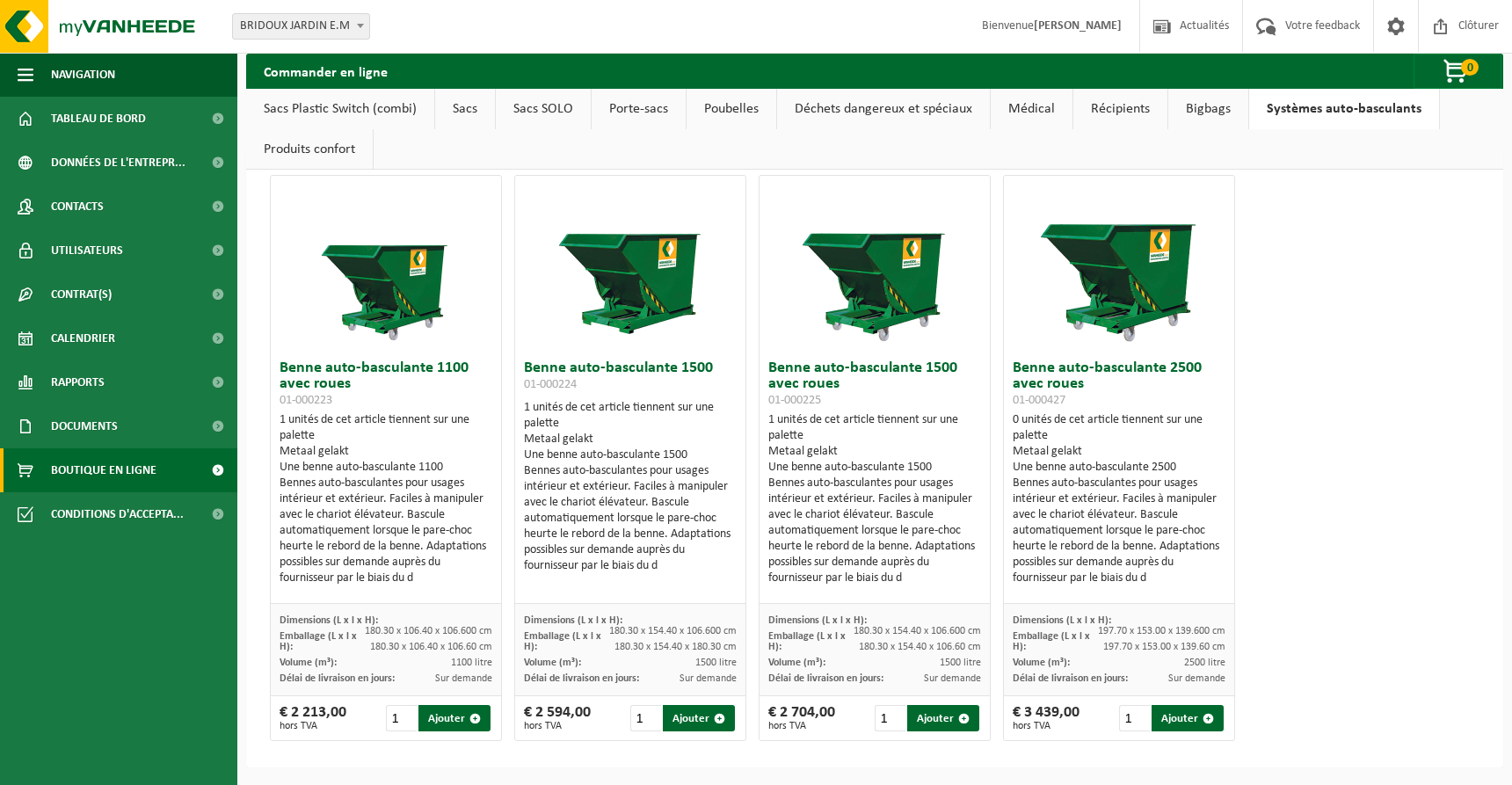
scroll to position [30, 0]
click at [1022, 106] on link "Médical" at bounding box center [1031, 108] width 82 height 40
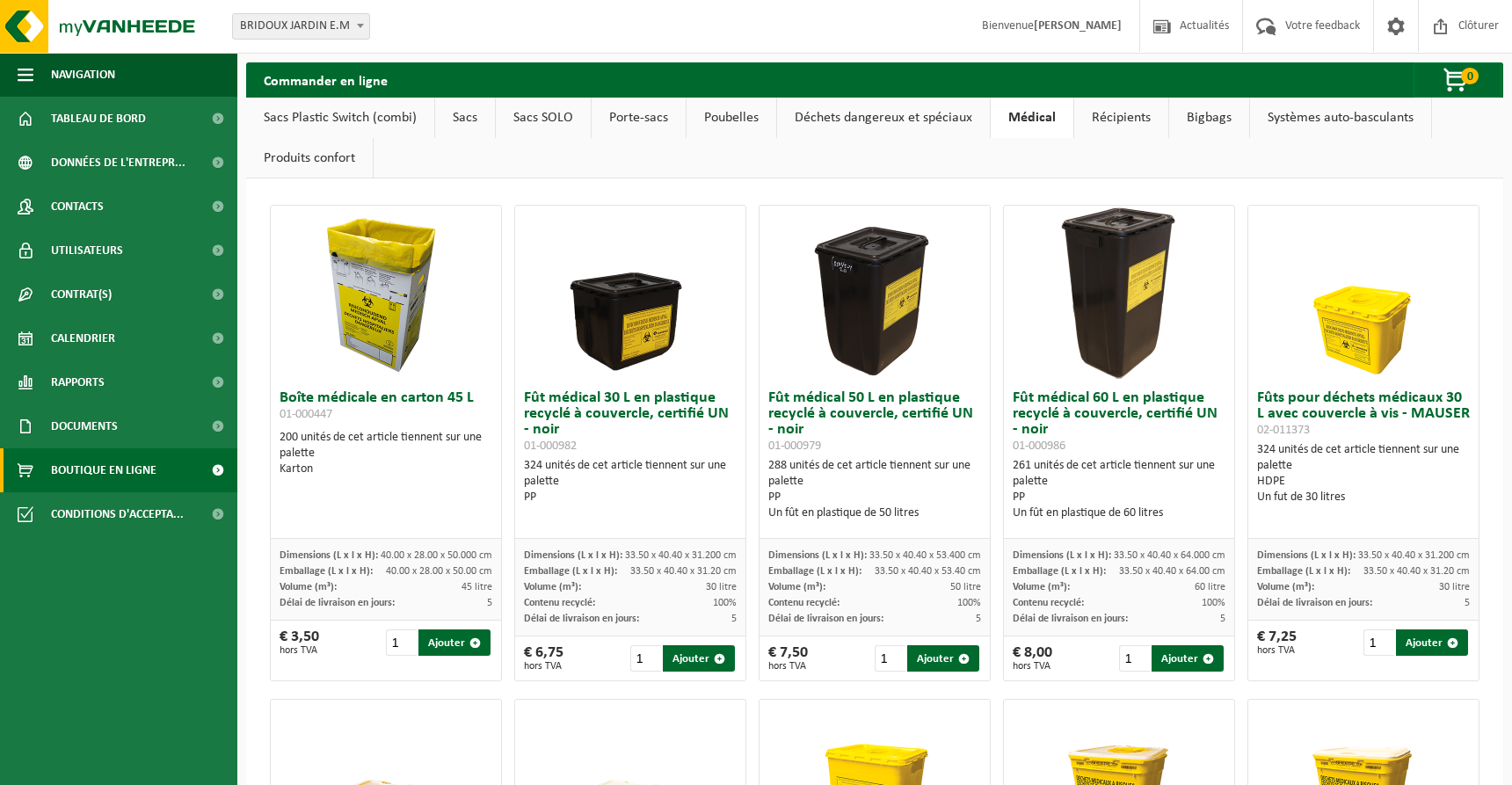
scroll to position [0, 0]
click at [954, 114] on link "Déchets dangereux et spéciaux" at bounding box center [883, 117] width 212 height 40
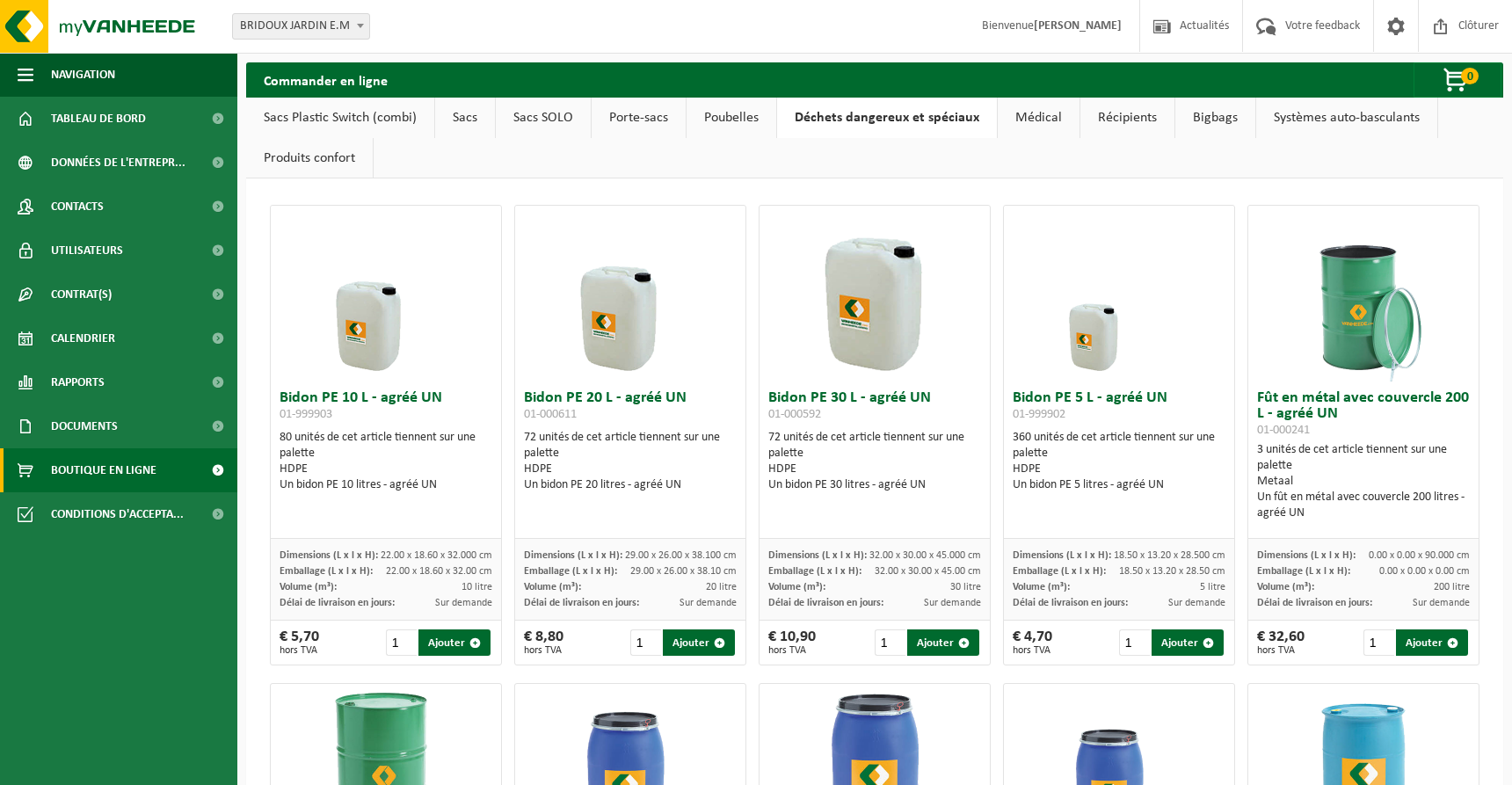
click at [464, 122] on link "Sacs" at bounding box center [464, 117] width 60 height 40
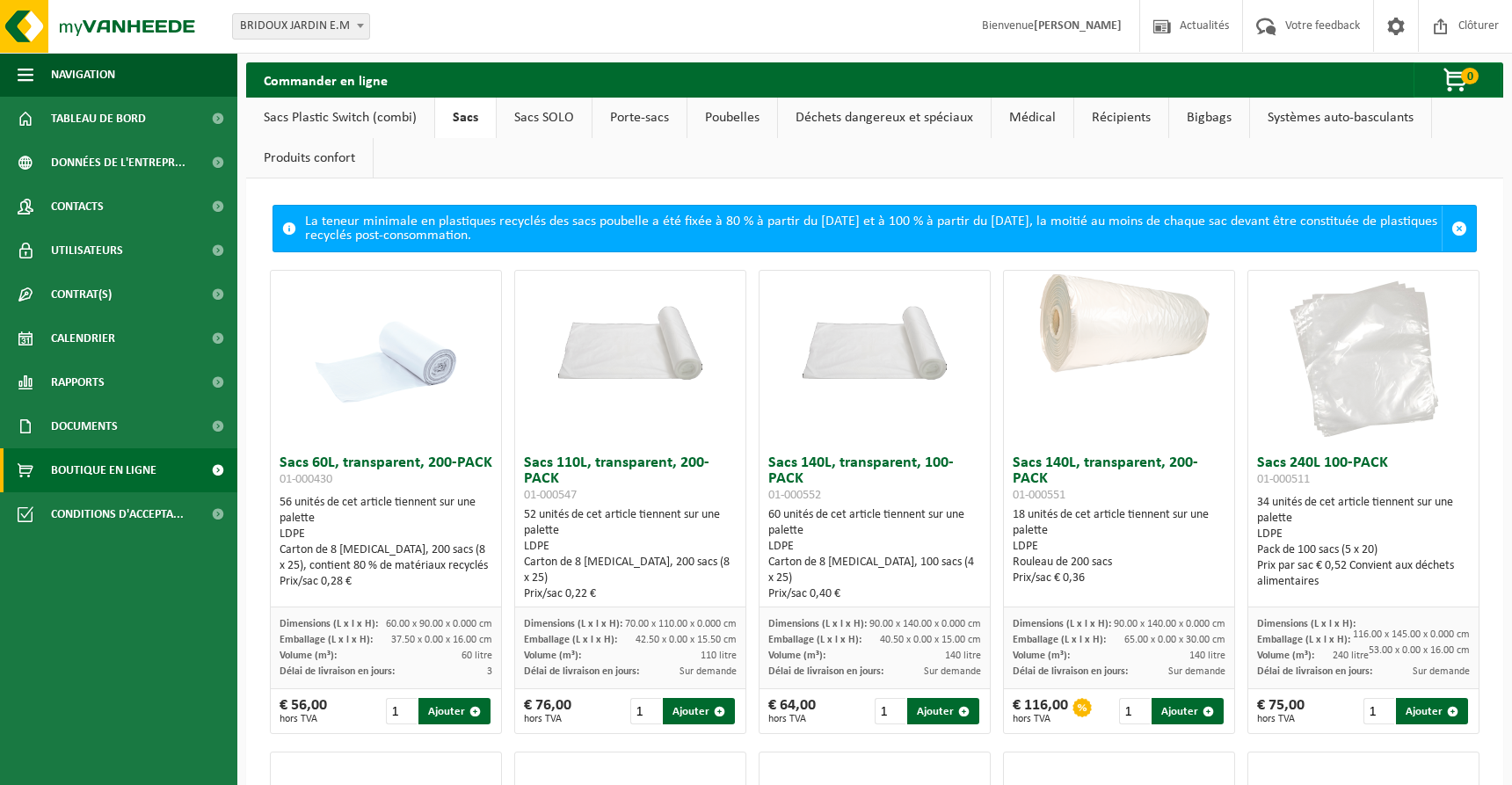
click at [394, 112] on link "Sacs Plastic Switch (combi)" at bounding box center [339, 117] width 188 height 40
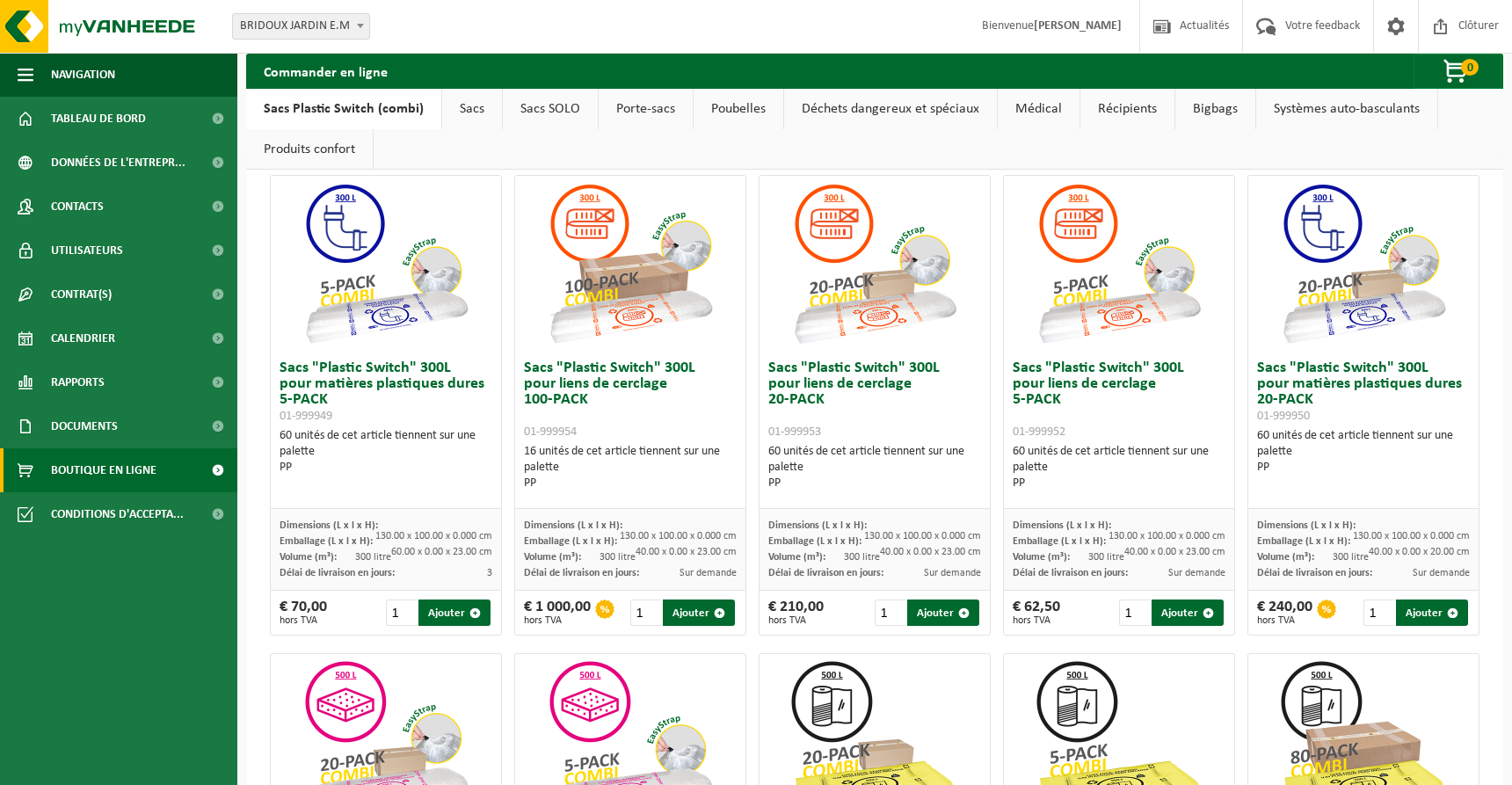
scroll to position [31, 0]
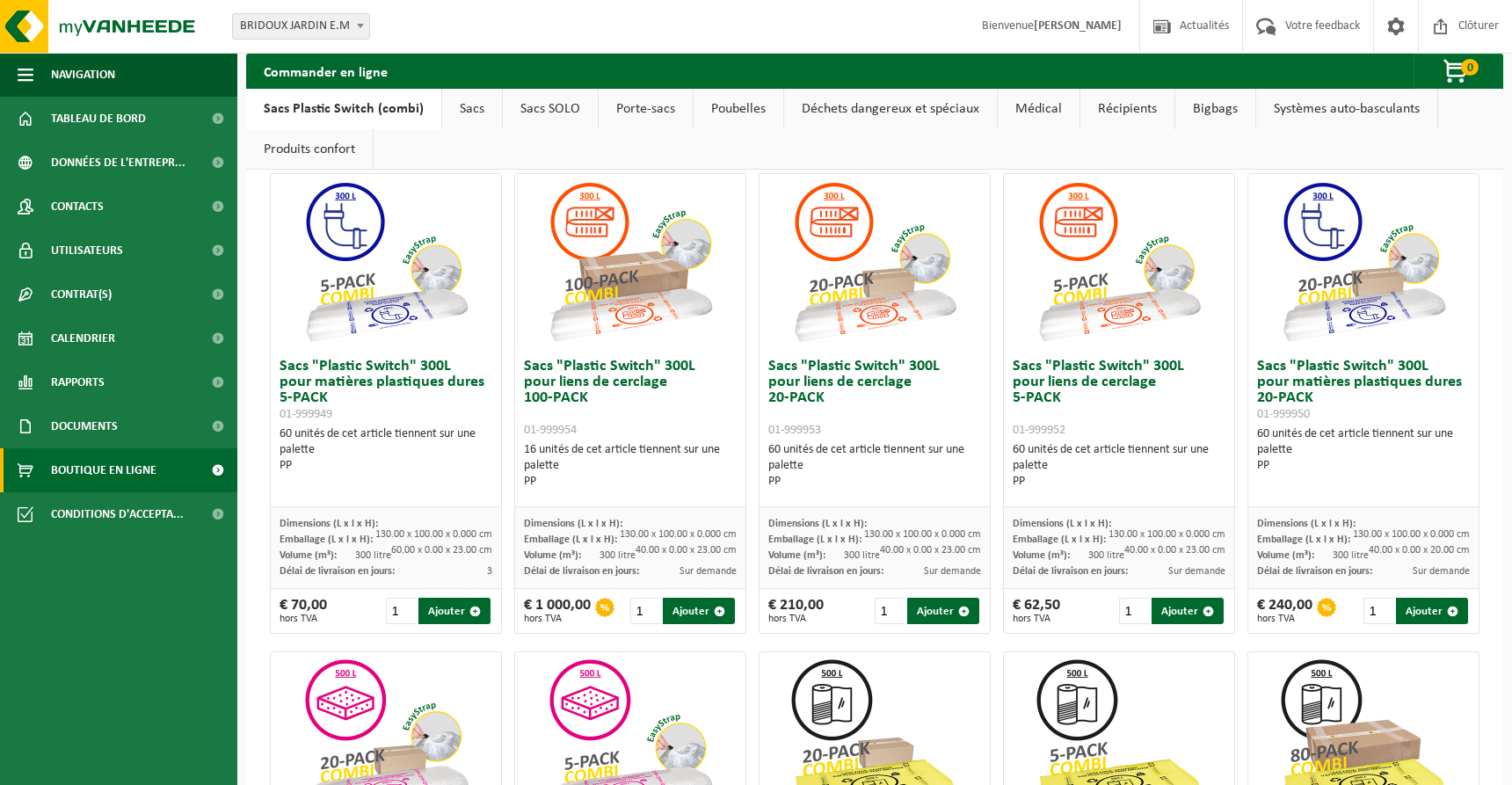
click at [343, 158] on link "Produits confort" at bounding box center [309, 149] width 127 height 40
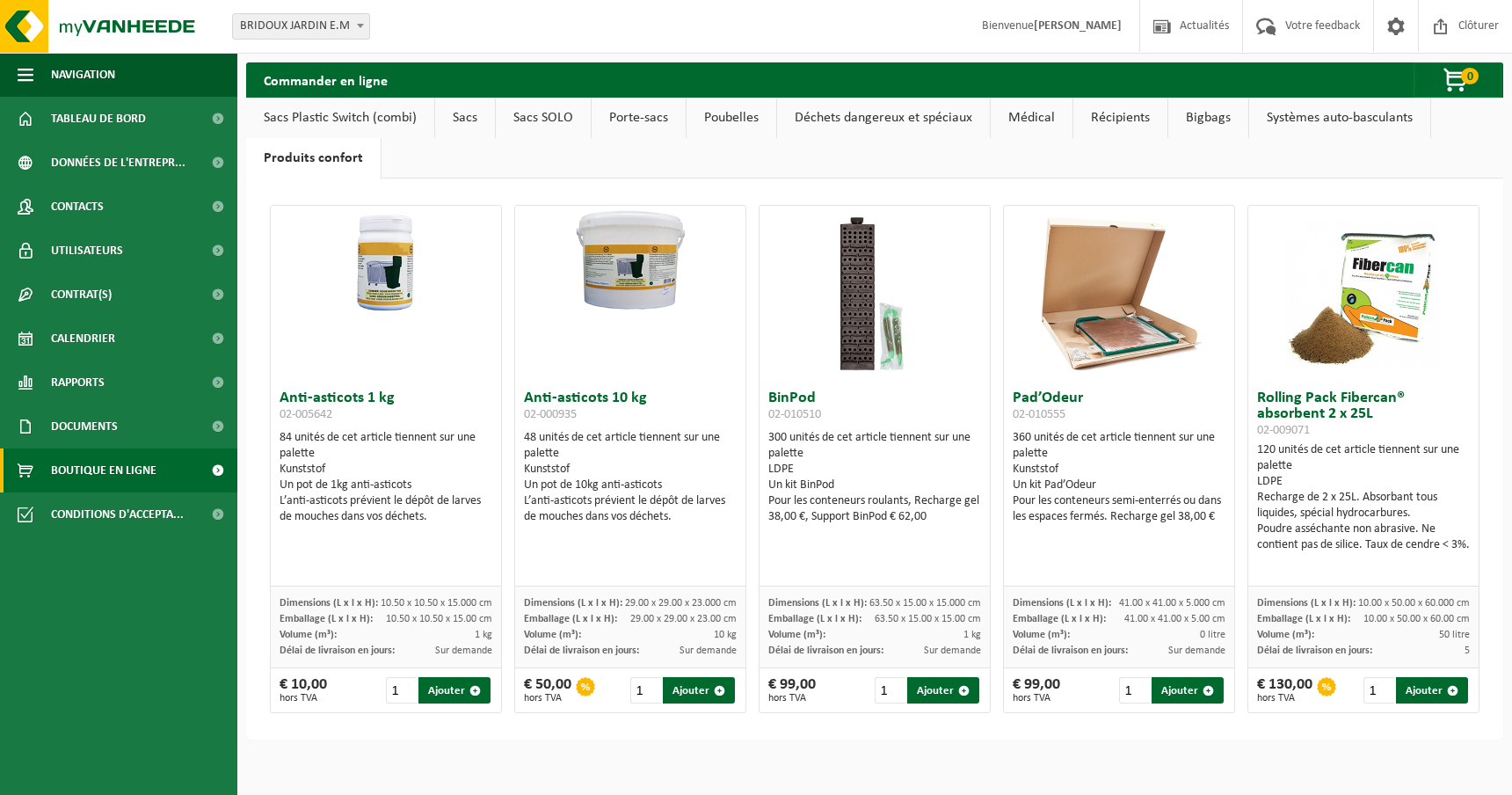
scroll to position [0, 0]
click at [393, 278] on img at bounding box center [386, 263] width 230 height 115
click at [346, 393] on h3 "Anti-asticots 1 kg 02-005642" at bounding box center [386, 408] width 212 height 35
click at [399, 302] on img at bounding box center [386, 263] width 230 height 115
click at [399, 303] on img at bounding box center [386, 263] width 230 height 115
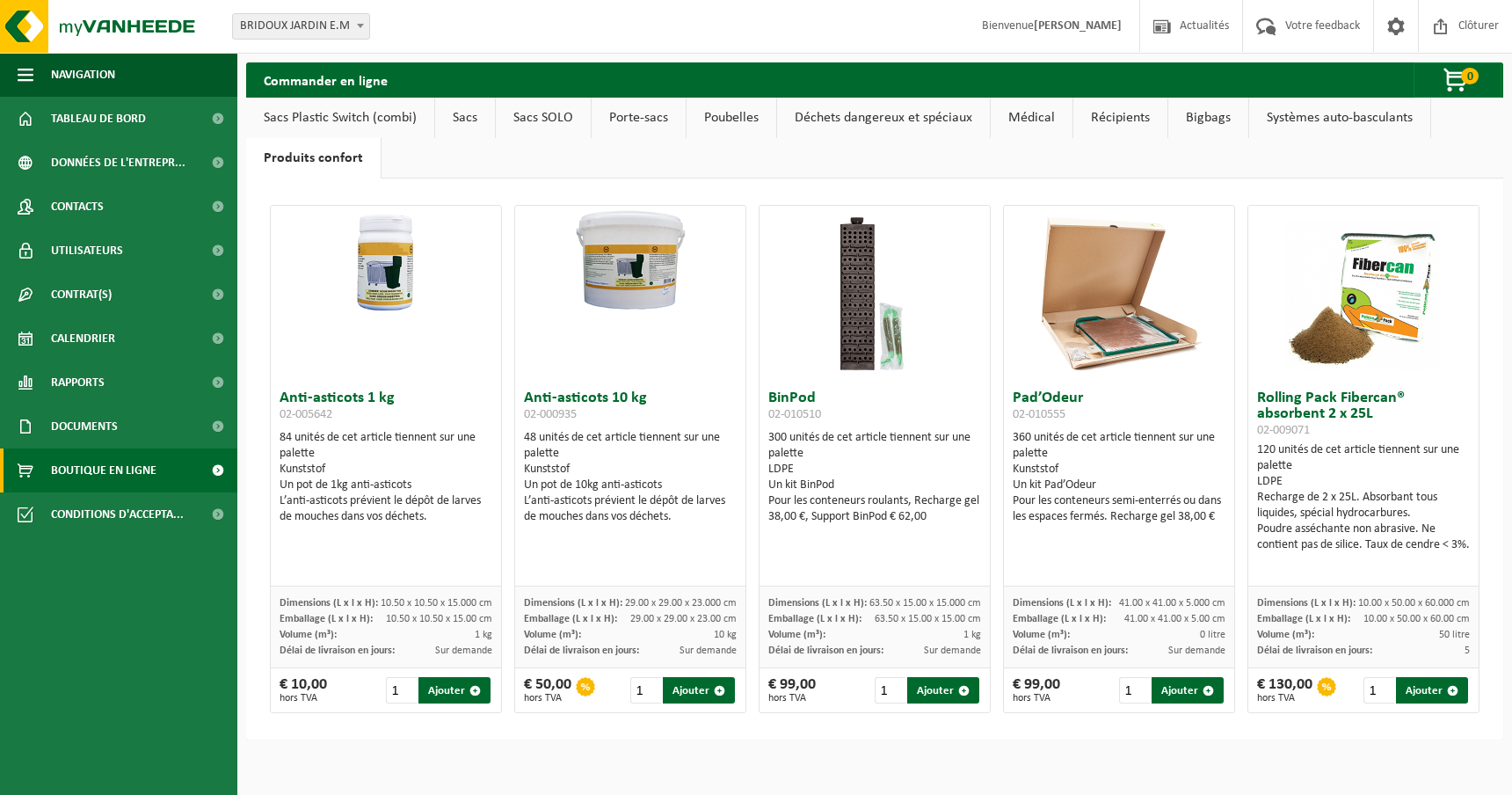
click at [329, 109] on link "Sacs Plastic Switch (combi)" at bounding box center [339, 117] width 188 height 40
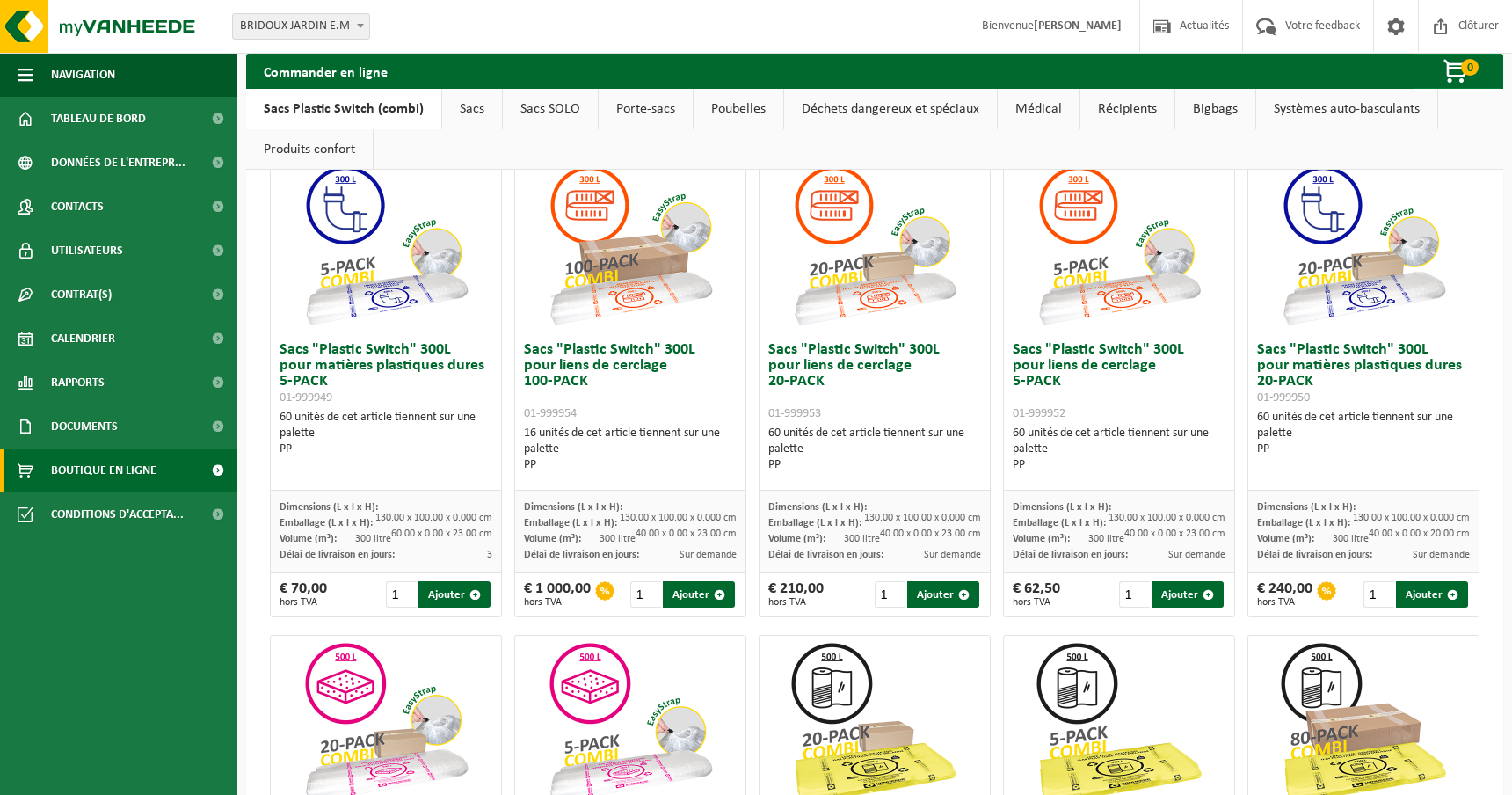
scroll to position [50, 0]
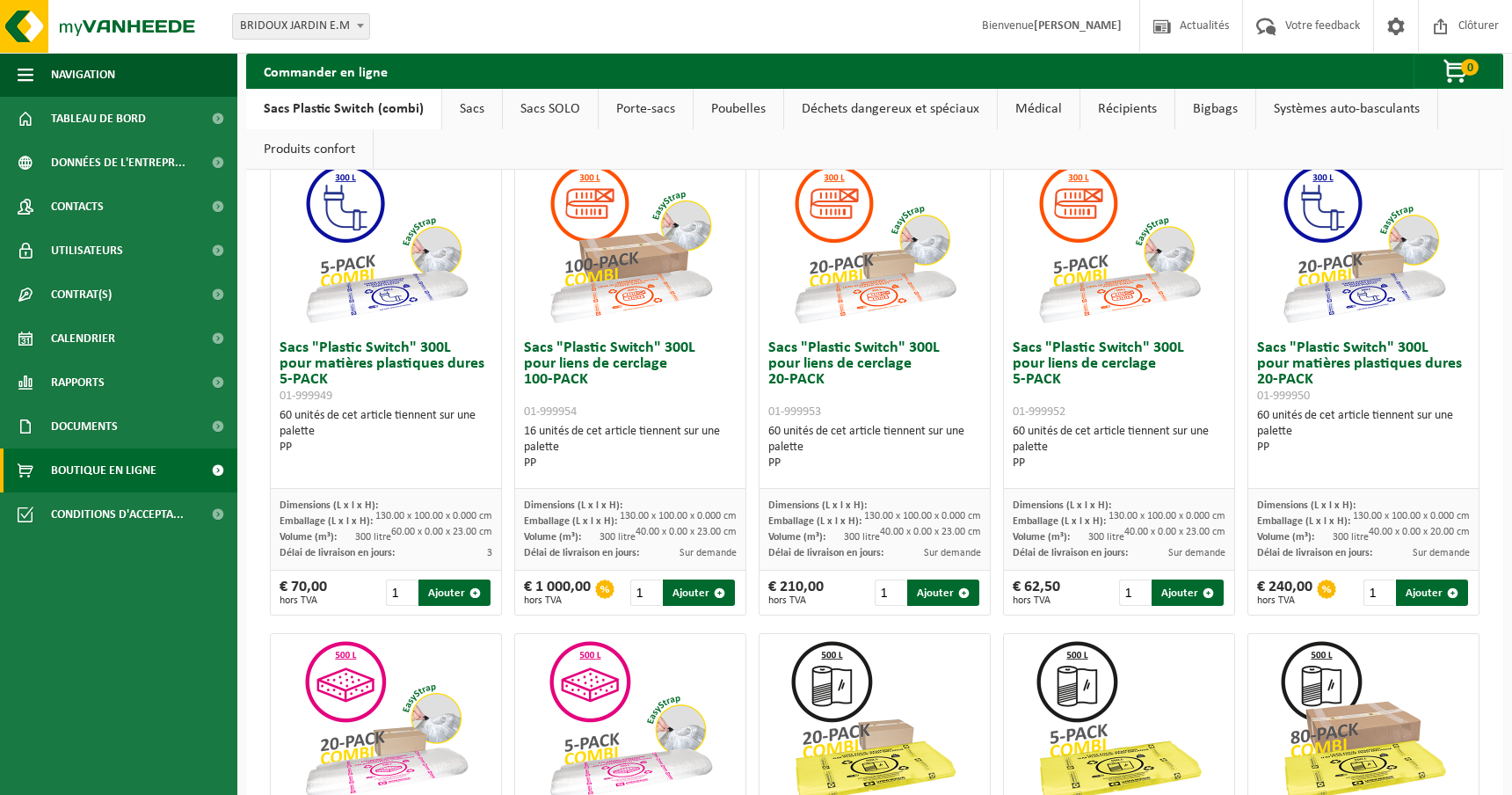
click at [520, 109] on link "Sacs SOLO" at bounding box center [550, 108] width 95 height 40
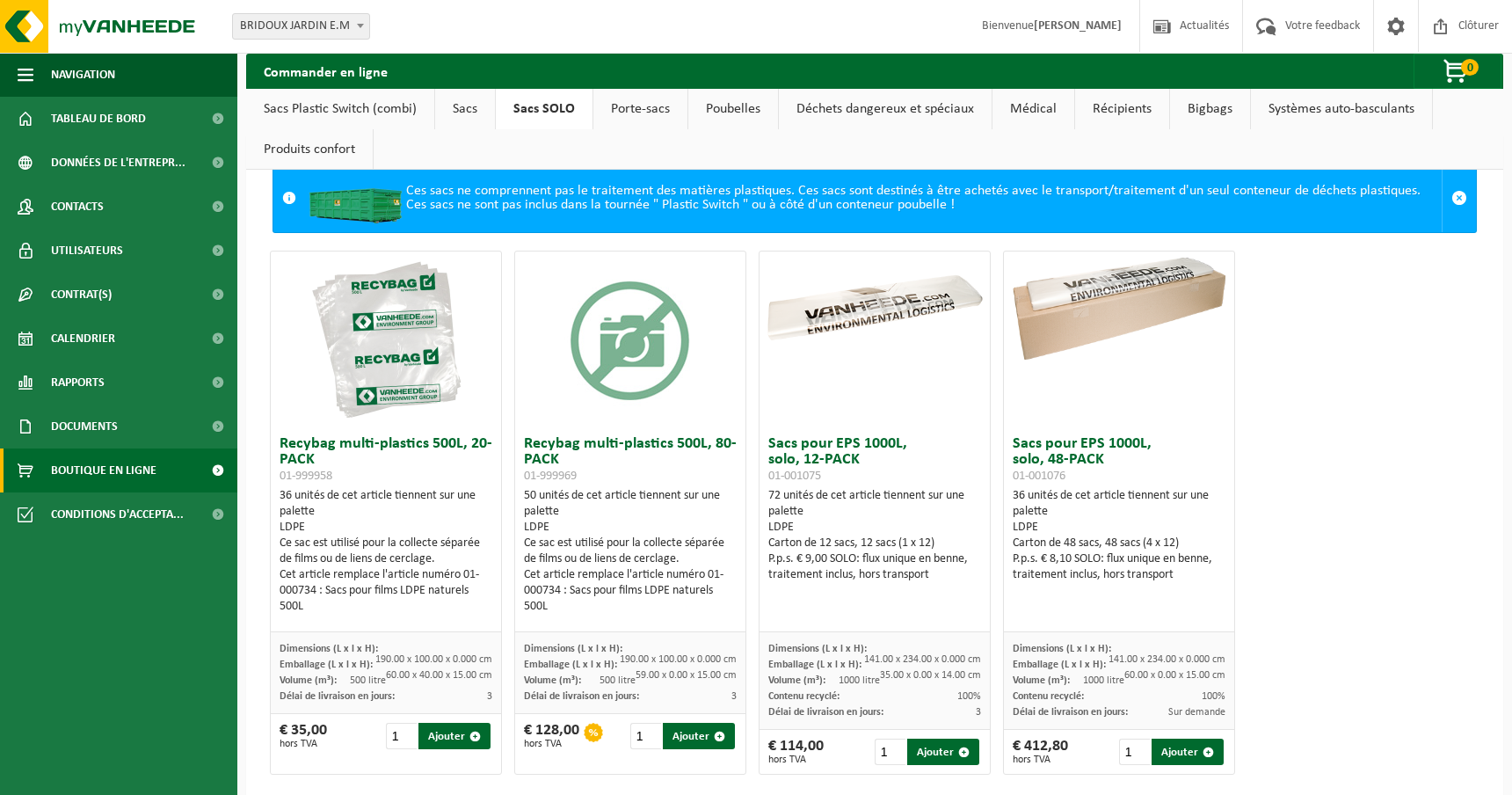
click at [468, 103] on link "Sacs" at bounding box center [464, 108] width 60 height 40
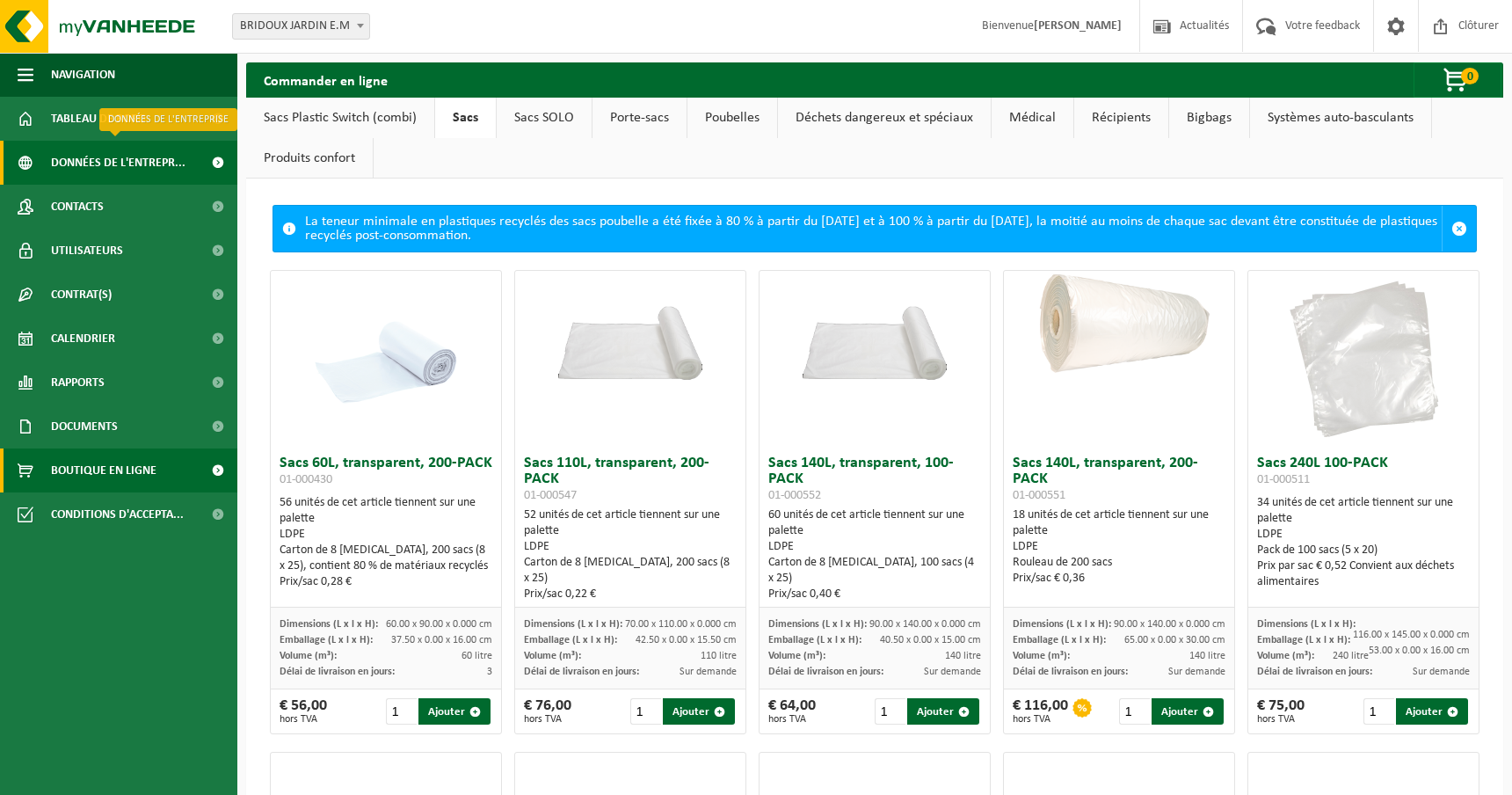
scroll to position [0, 0]
